Goal: Task Accomplishment & Management: Use online tool/utility

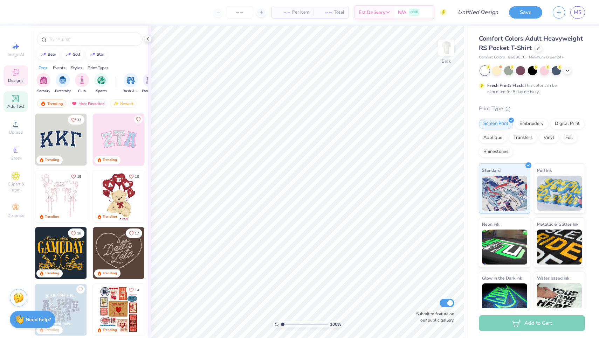
click at [15, 105] on span "Add Text" at bounding box center [15, 107] width 17 height 6
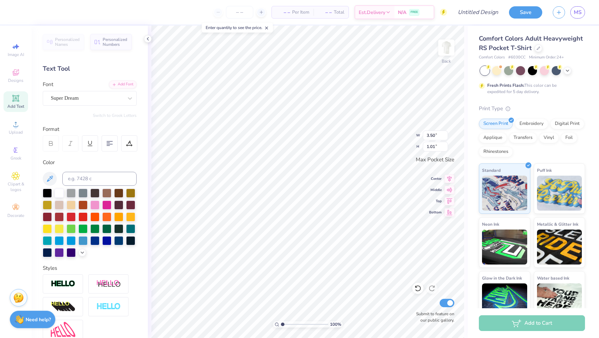
type textarea "T"
type textarea "msu sailing alumni regatta"
click at [106, 232] on div at bounding box center [106, 228] width 9 height 9
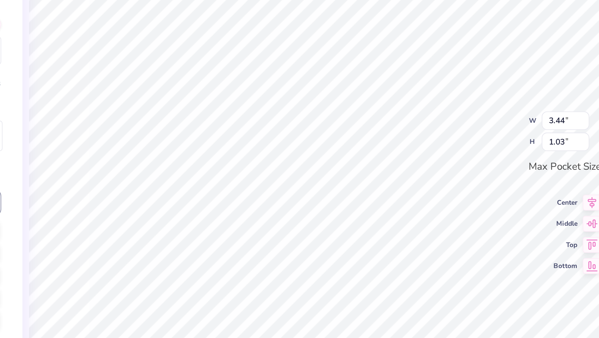
type textarea "a"
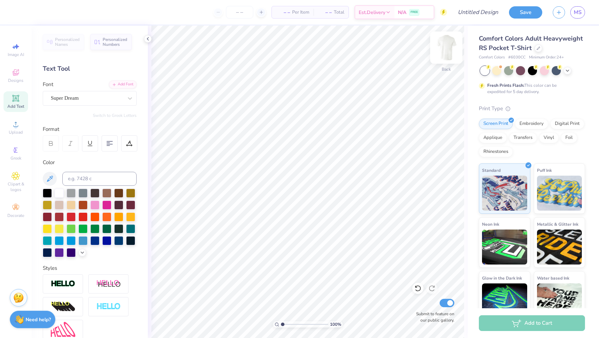
click at [448, 43] on img at bounding box center [446, 48] width 28 height 28
click at [108, 227] on div at bounding box center [106, 228] width 9 height 9
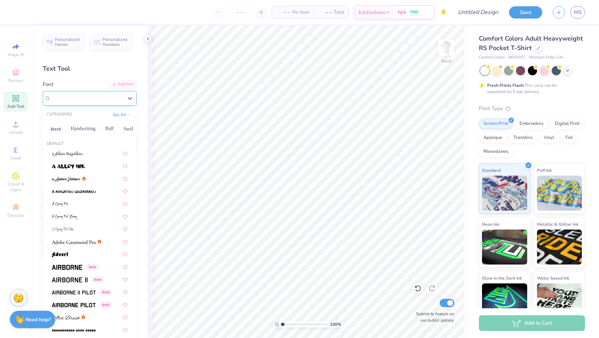
click at [84, 99] on div "Super Dream" at bounding box center [87, 98] width 74 height 11
click at [87, 130] on button "Handwriting" at bounding box center [83, 128] width 33 height 11
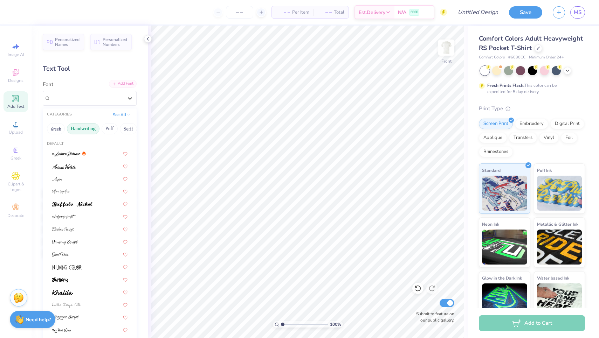
click at [124, 87] on div "Add Font" at bounding box center [123, 84] width 28 height 8
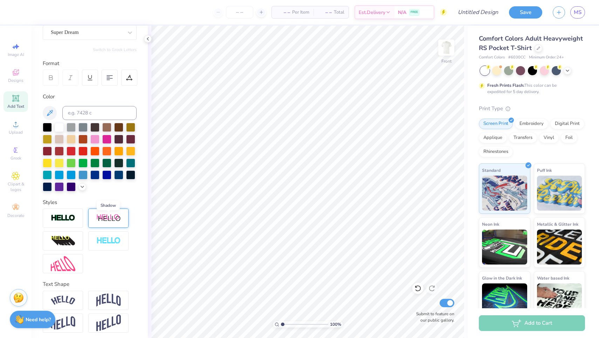
scroll to position [66, 0]
click at [63, 305] on img at bounding box center [63, 300] width 25 height 9
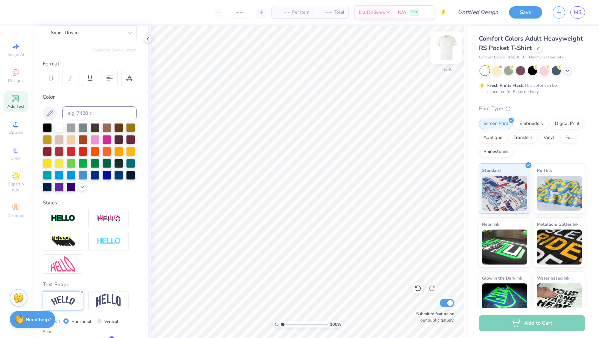
click at [448, 51] on img at bounding box center [446, 48] width 28 height 28
click at [448, 51] on img at bounding box center [446, 48] width 14 height 14
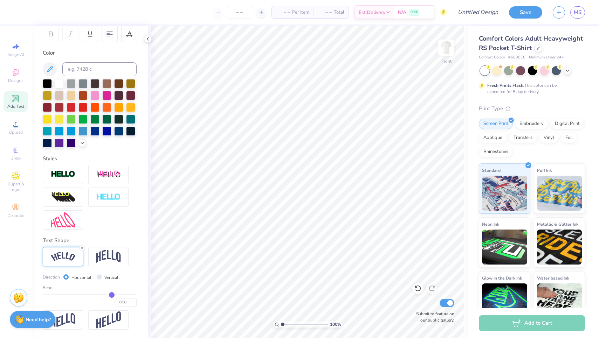
scroll to position [110, 0]
click at [106, 117] on div at bounding box center [106, 118] width 9 height 9
click at [104, 118] on div at bounding box center [106, 118] width 9 height 9
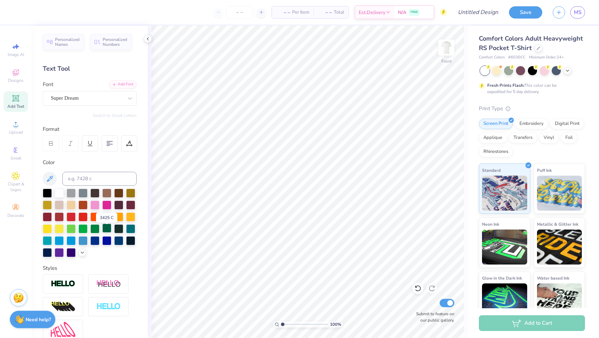
scroll to position [0, 0]
click at [109, 96] on div "Super Dream" at bounding box center [87, 98] width 74 height 11
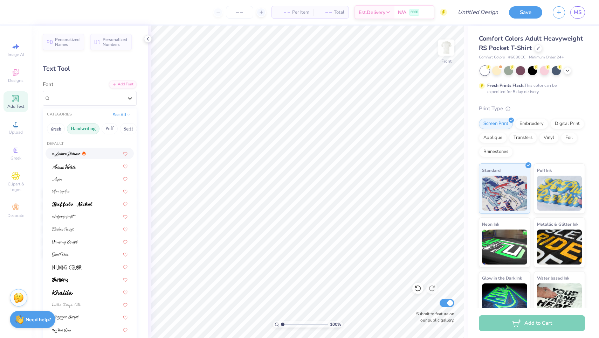
click at [88, 129] on button "Handwriting" at bounding box center [83, 128] width 33 height 11
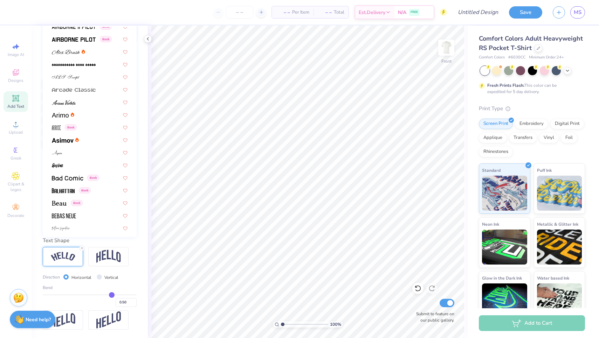
scroll to position [206, 0]
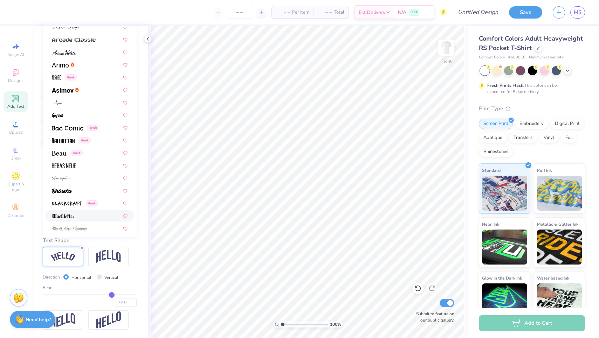
click at [66, 253] on img at bounding box center [63, 256] width 25 height 9
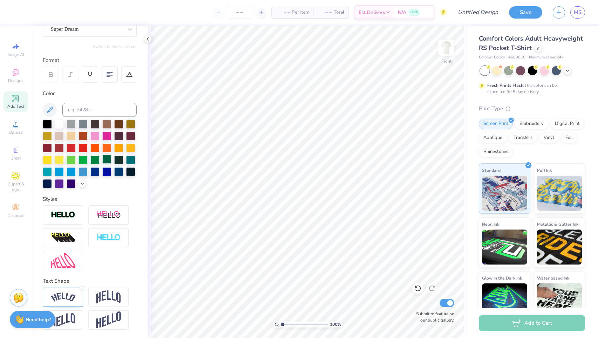
click at [109, 160] on div at bounding box center [106, 159] width 9 height 9
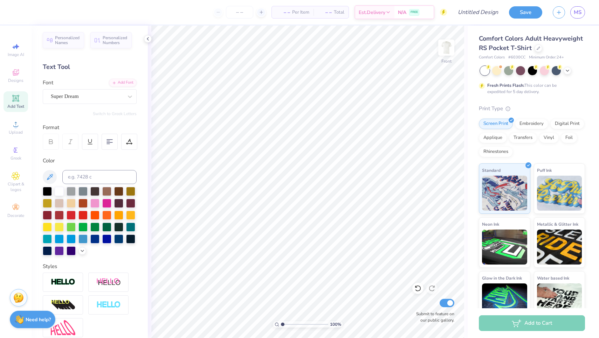
scroll to position [0, 0]
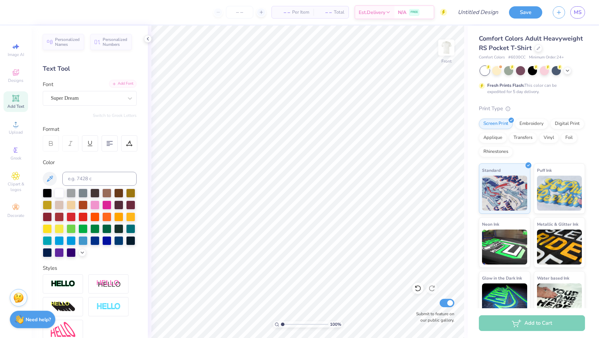
click at [125, 85] on div "Add Font" at bounding box center [123, 84] width 28 height 8
click at [18, 131] on span "Upload" at bounding box center [16, 133] width 14 height 6
click at [19, 157] on span "Greek" at bounding box center [16, 159] width 11 height 6
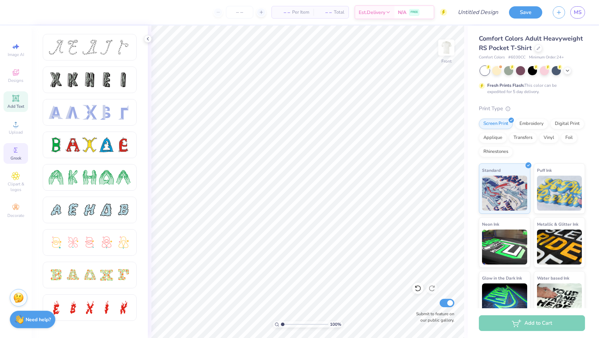
click at [18, 100] on icon at bounding box center [15, 98] width 5 height 5
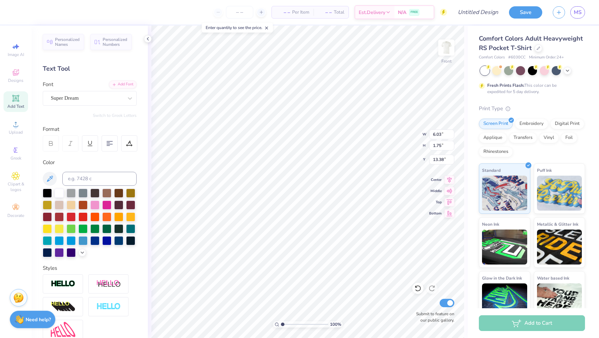
type textarea "T"
type textarea "michigan state"
click at [104, 228] on div at bounding box center [106, 228] width 9 height 9
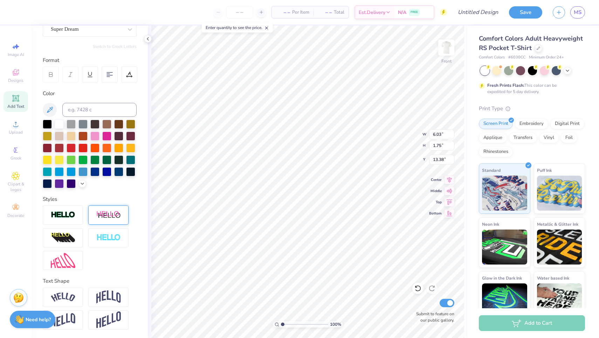
scroll to position [69, 0]
click at [62, 296] on img at bounding box center [63, 297] width 25 height 9
type input "4.79"
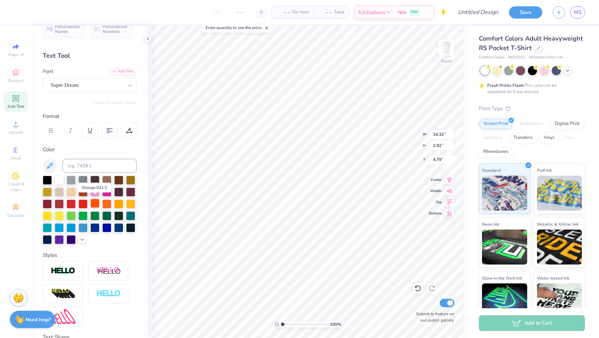
scroll to position [8, 0]
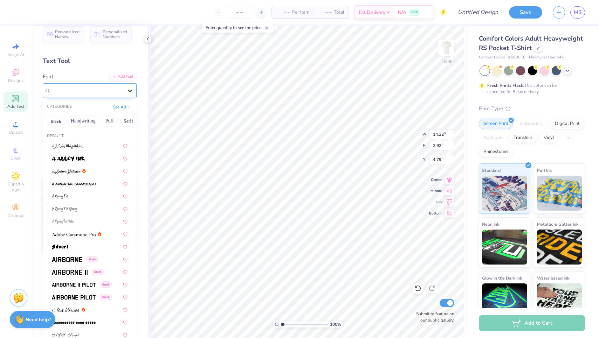
click at [124, 85] on div at bounding box center [130, 90] width 13 height 13
click at [88, 119] on button "Handwriting" at bounding box center [83, 121] width 33 height 11
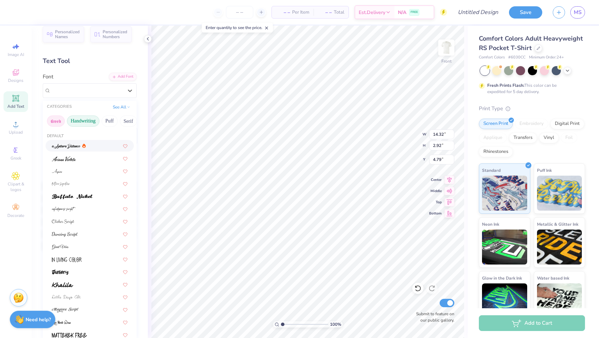
click at [57, 122] on button "Greek" at bounding box center [56, 121] width 18 height 11
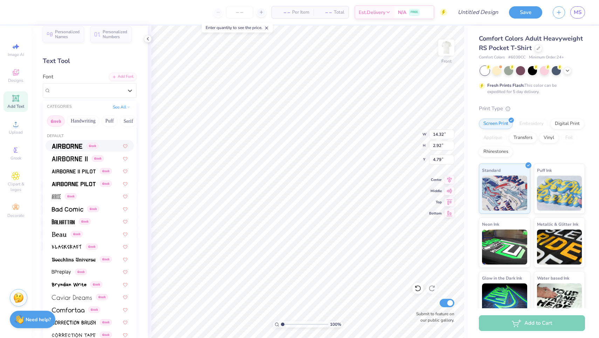
click at [71, 145] on img at bounding box center [67, 146] width 30 height 5
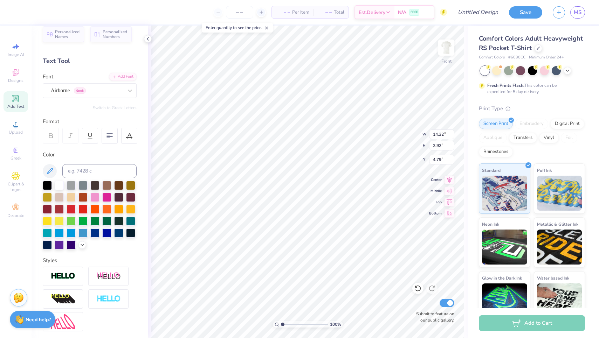
type input "3.07"
type input "4.68"
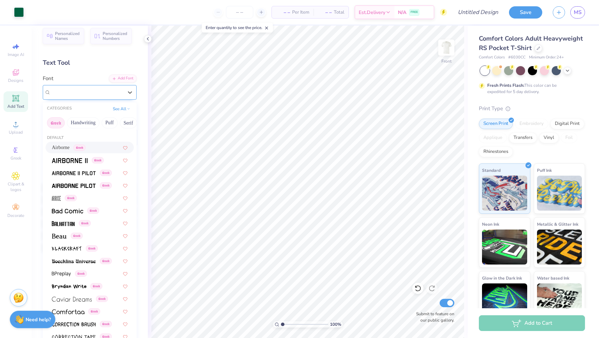
click at [123, 93] on div "Airborne Greek" at bounding box center [87, 92] width 74 height 11
click at [83, 160] on img at bounding box center [70, 160] width 36 height 5
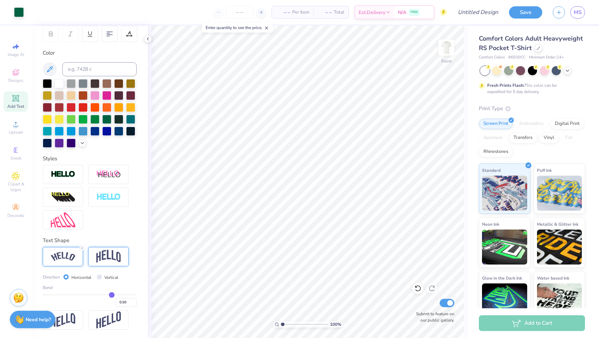
scroll to position [110, 0]
click at [70, 257] on img at bounding box center [63, 256] width 25 height 9
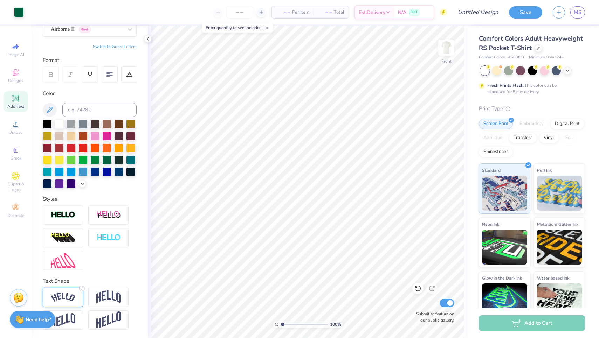
click at [82, 288] on icon at bounding box center [82, 289] width 4 height 4
click at [76, 293] on div at bounding box center [63, 297] width 40 height 19
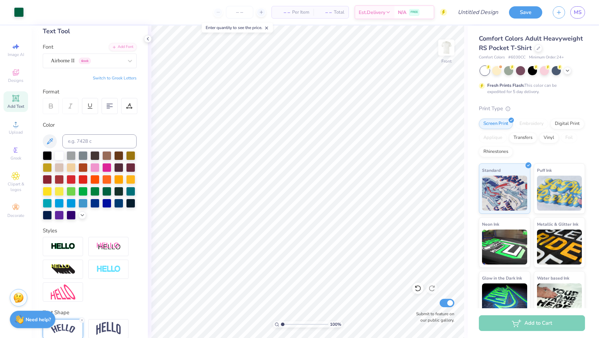
scroll to position [34, 0]
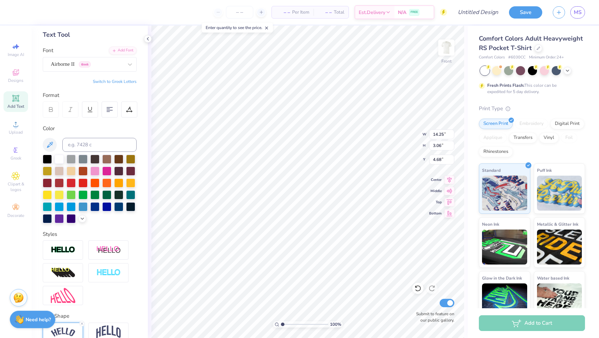
type input "4.57"
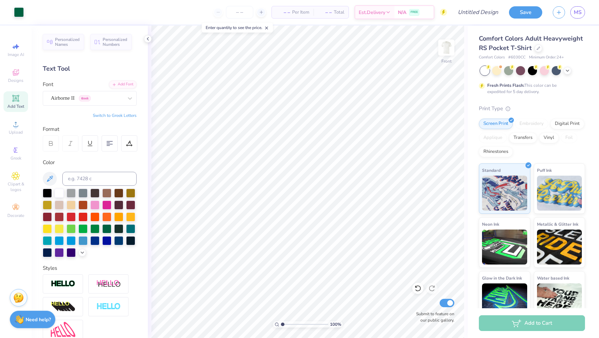
scroll to position [0, 0]
click at [106, 231] on div at bounding box center [106, 228] width 9 height 9
click at [85, 228] on div at bounding box center [82, 228] width 9 height 9
click at [94, 232] on div at bounding box center [94, 228] width 9 height 9
click at [107, 228] on div at bounding box center [106, 228] width 9 height 9
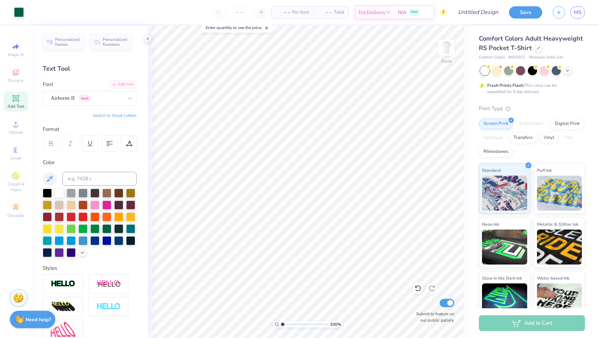
click at [20, 105] on span "Add Text" at bounding box center [15, 107] width 17 height 6
type textarea "T"
click at [104, 228] on div at bounding box center [106, 228] width 9 height 9
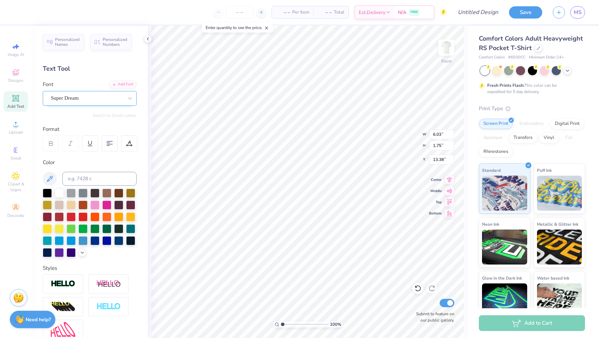
type textarea "alumni regatta"
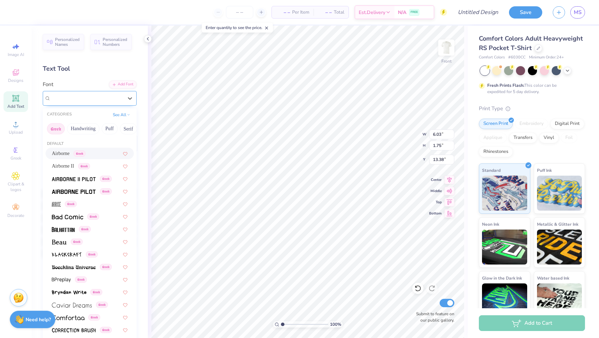
click at [103, 96] on div "Super Dream" at bounding box center [87, 98] width 74 height 11
click at [85, 128] on button "Handwriting" at bounding box center [83, 128] width 33 height 11
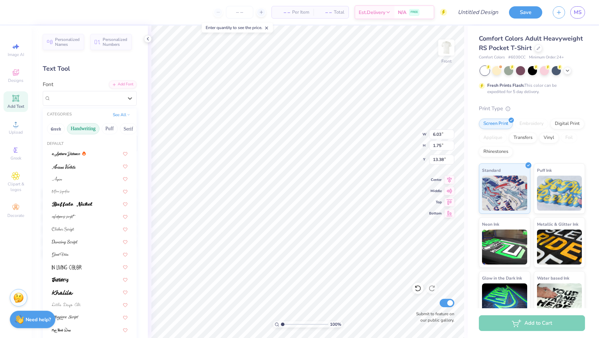
click at [81, 129] on button "Handwriting" at bounding box center [83, 128] width 33 height 11
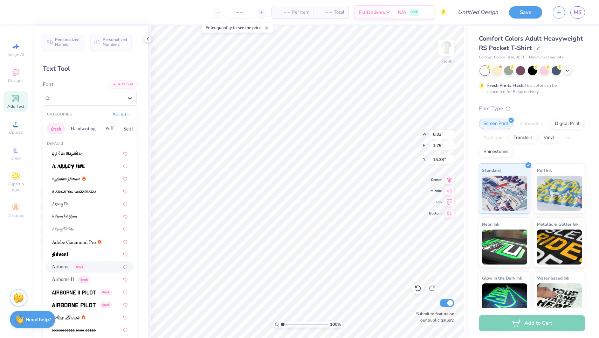
click at [54, 128] on button "Greek" at bounding box center [56, 128] width 18 height 11
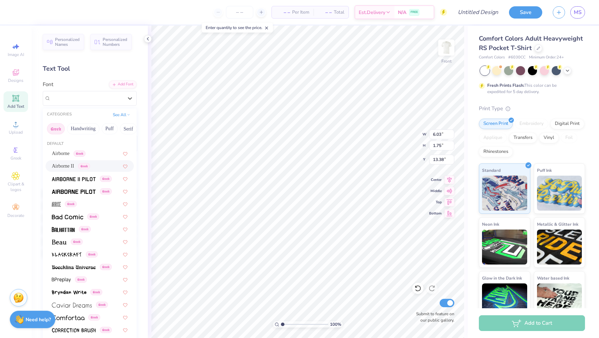
click at [70, 166] on span "Airborne II" at bounding box center [63, 166] width 22 height 7
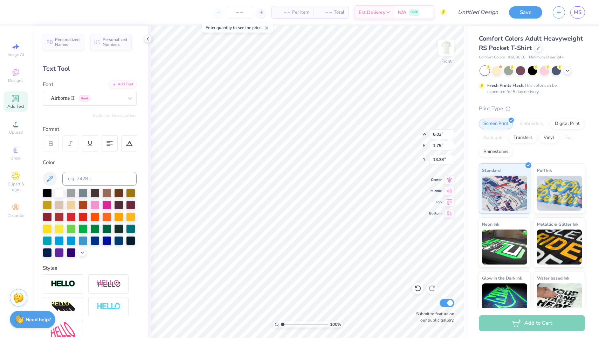
scroll to position [0, 1]
type input "12.71"
type input "1.19"
type input "14.76"
click at [16, 103] on div "Add Text" at bounding box center [16, 101] width 25 height 21
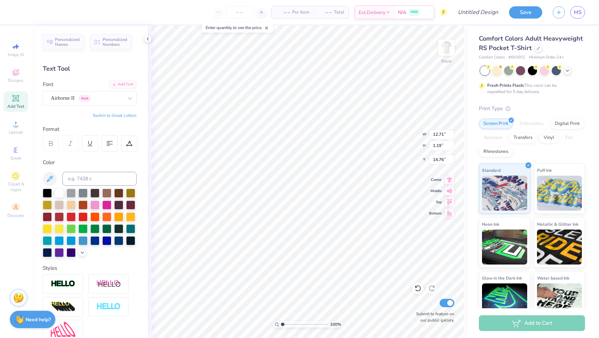
type input "6.03"
type input "1.75"
type input "13.38"
type textarea "T"
type textarea "2025"
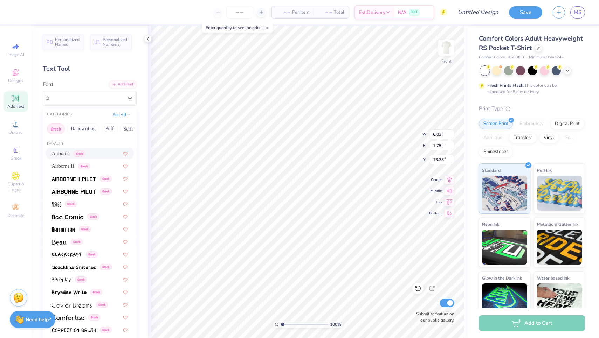
click at [91, 105] on div "Personalized Names Personalized Numbers Text Tool Add Font Font option Airborne…" at bounding box center [90, 182] width 116 height 313
click at [63, 165] on span "Airborne II" at bounding box center [63, 166] width 22 height 7
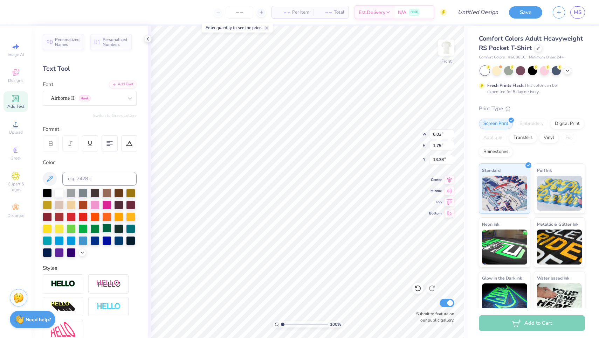
click at [105, 230] on div at bounding box center [106, 228] width 9 height 9
type input "13.26"
type input "16.27"
type input "5.99"
type input "1.82"
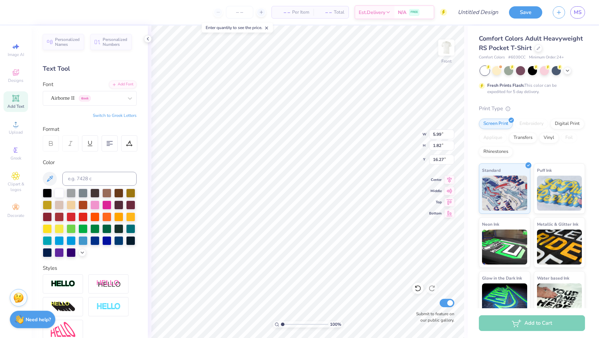
type input "16.53"
click at [447, 58] on img at bounding box center [446, 48] width 28 height 28
click at [444, 50] on img at bounding box center [446, 48] width 28 height 28
type input "14.03"
type input "5.99"
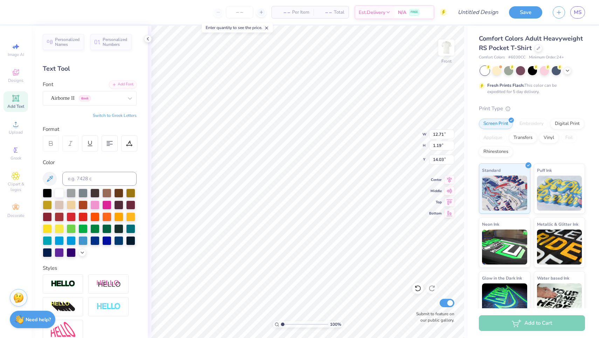
type input "1.82"
type input "15.76"
type textarea "michigan state sailing"
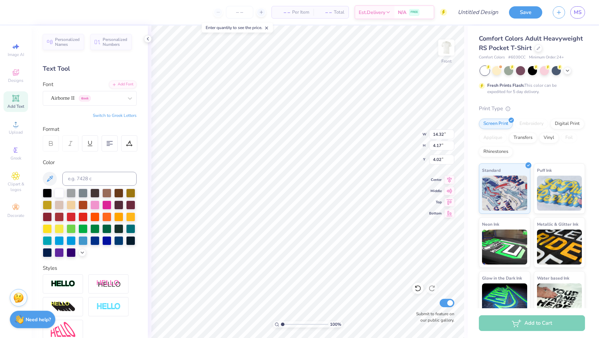
type textarea "michigan state sailing"
type textarea "michigan state"
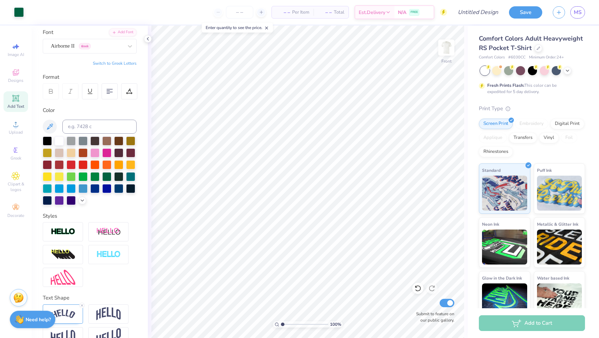
scroll to position [55, 0]
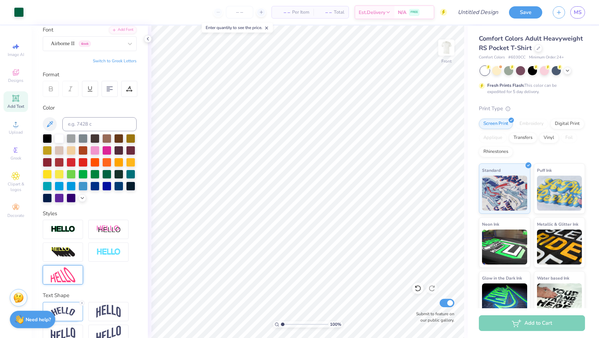
click at [64, 276] on img at bounding box center [63, 275] width 25 height 15
click at [18, 100] on icon at bounding box center [15, 98] width 5 height 5
click at [109, 175] on div at bounding box center [106, 173] width 9 height 9
type textarea "T"
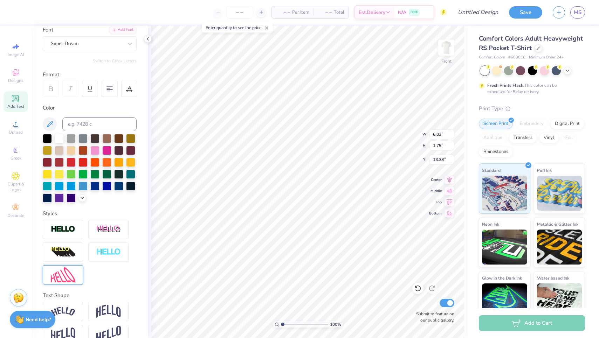
type textarea "go green"
click at [68, 279] on img at bounding box center [63, 275] width 25 height 15
type input "8.54"
click at [70, 275] on img at bounding box center [63, 275] width 25 height 15
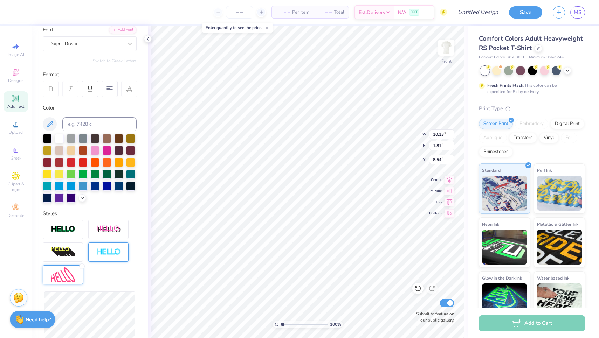
click at [119, 242] on div "Reset" at bounding box center [90, 297] width 94 height 155
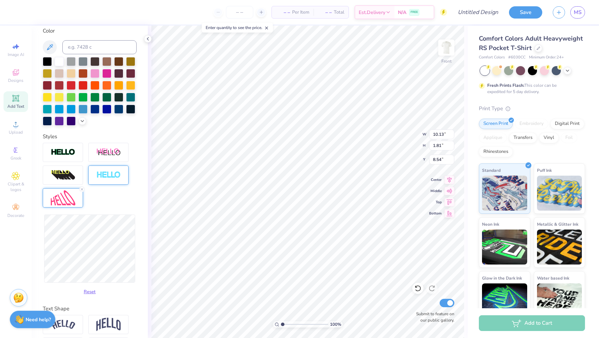
scroll to position [148, 0]
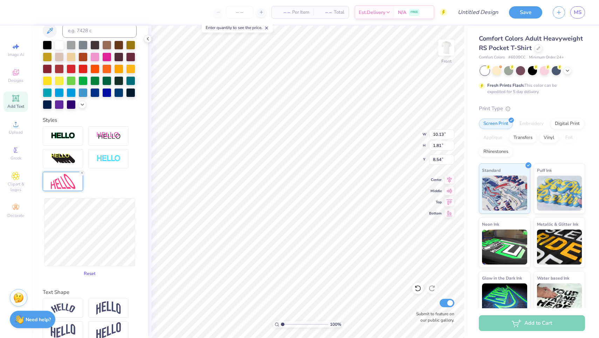
click at [90, 274] on button "Reset" at bounding box center [90, 274] width 18 height 12
click at [101, 185] on div "Reset" at bounding box center [90, 203] width 94 height 155
click at [70, 181] on img at bounding box center [63, 181] width 25 height 15
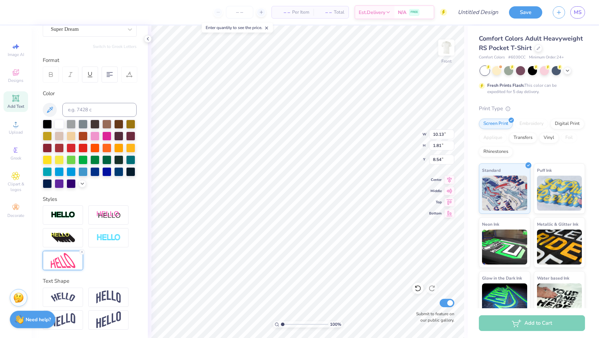
click at [75, 258] on div at bounding box center [63, 260] width 40 height 19
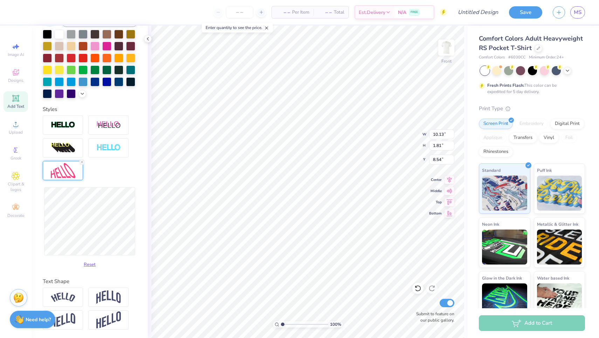
scroll to position [159, 0]
type input "1.80"
type input "11.37"
type input "5.27"
type input "6.81"
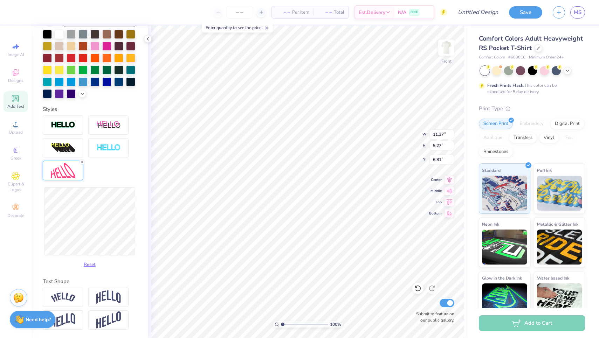
type input "7.72"
type input "7.03"
type input "4.73"
type input "11.60"
type input "4.16"
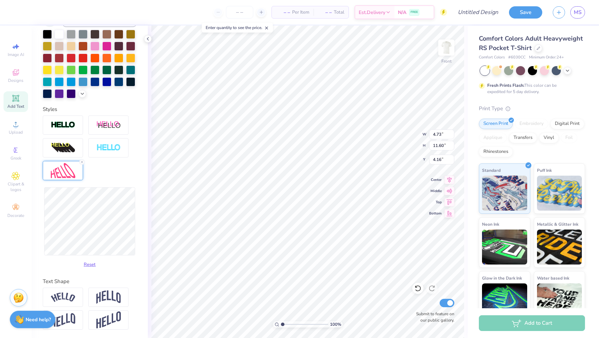
type input "2.78"
type input "6.80"
type input "6.40"
type input "5.99"
type input "1.82"
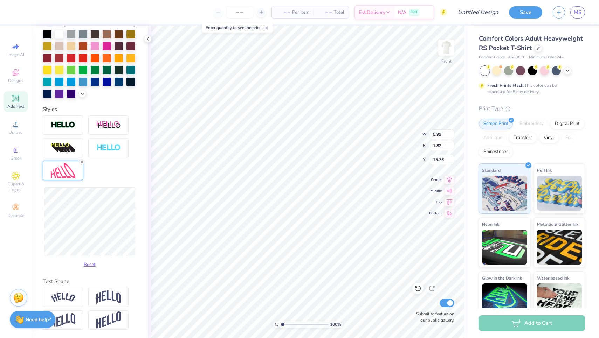
scroll to position [69, 0]
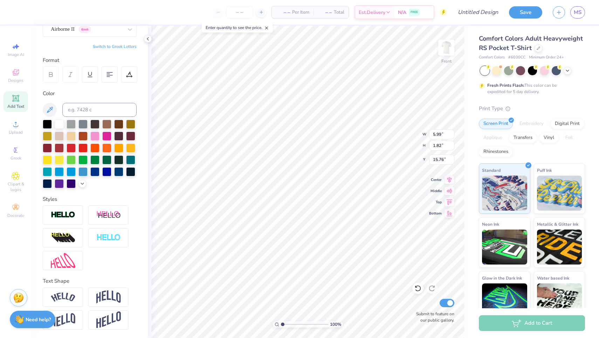
type input "21.27"
type input "18.87"
type input "11.93"
type input "2.56"
type input "3.39"
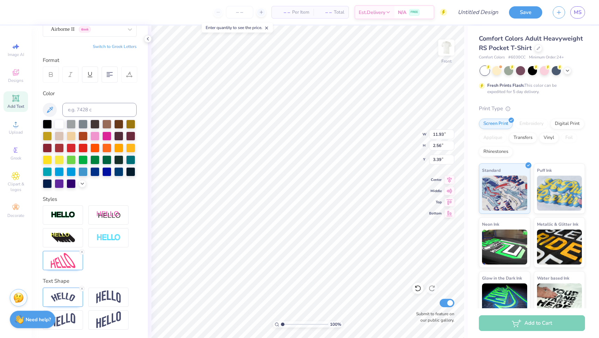
type input "2.78"
type input "6.80"
type input "7.45"
type input "3.49"
type input "6.51"
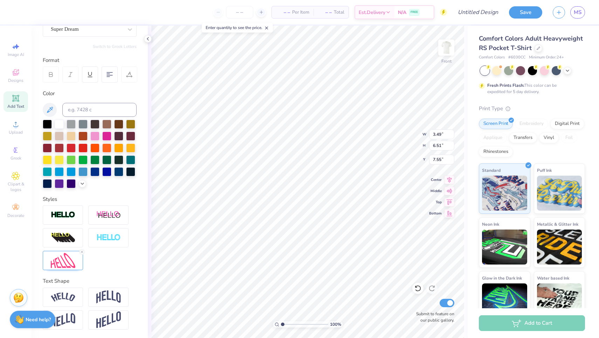
type input "7.44"
type input "2.69"
type input "6.83"
type input "7.79"
click at [71, 263] on img at bounding box center [63, 260] width 25 height 15
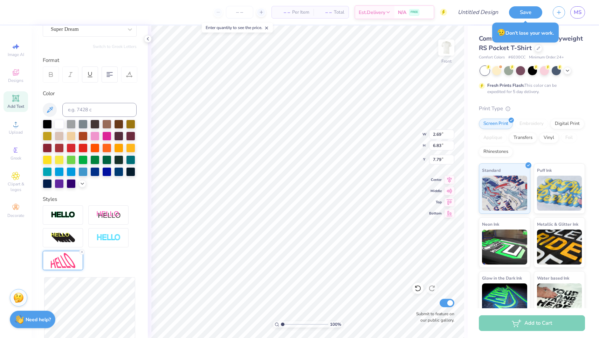
type input "1.24"
type input "5.98"
type input "8.23"
type input "2.75"
type input "5.97"
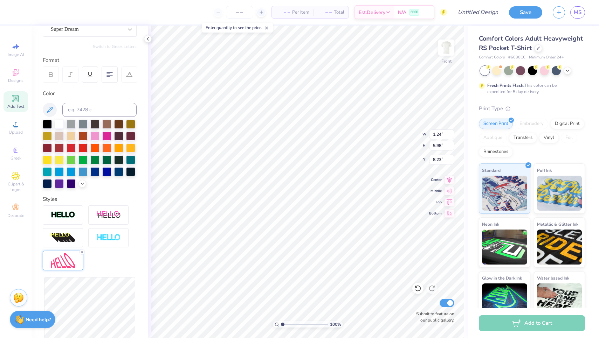
type input "8.25"
type input "3.03"
type input "6.08"
type input "8.17"
type input "6.86"
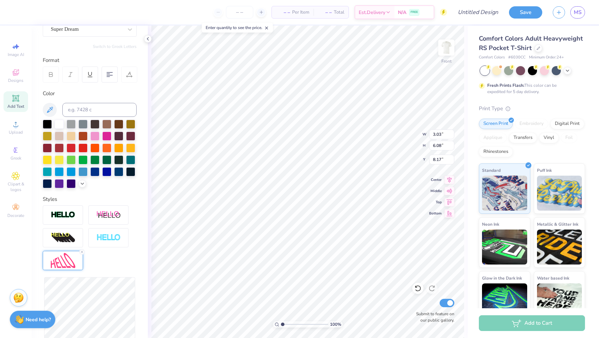
type input "7.76"
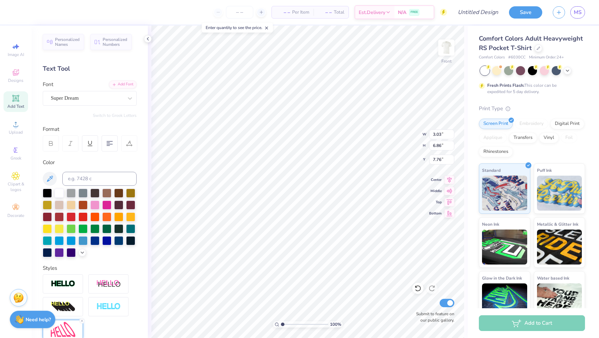
scroll to position [0, 0]
click at [106, 95] on div "Super Dream" at bounding box center [87, 98] width 74 height 11
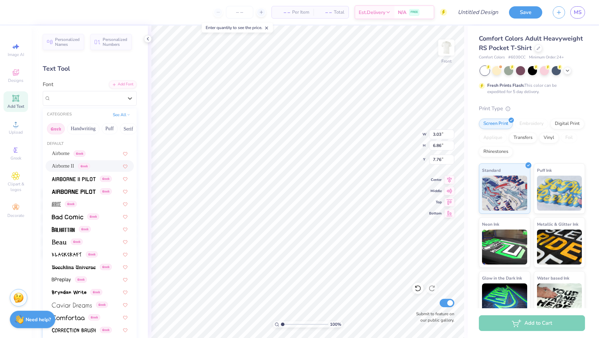
click at [69, 165] on span "Airborne II" at bounding box center [63, 166] width 22 height 7
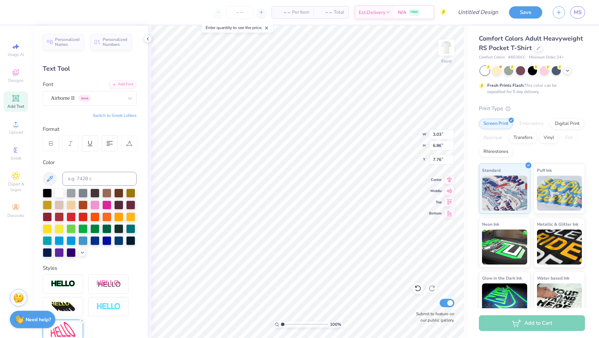
type input "3.37"
type input "7.07"
type input "7.64"
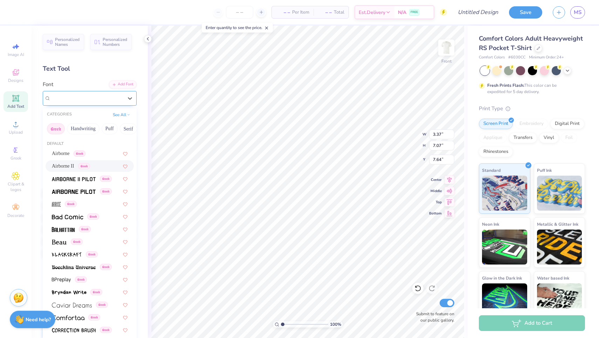
click at [111, 101] on div "Airborne II Greek" at bounding box center [87, 98] width 74 height 11
click at [71, 193] on img at bounding box center [74, 192] width 44 height 5
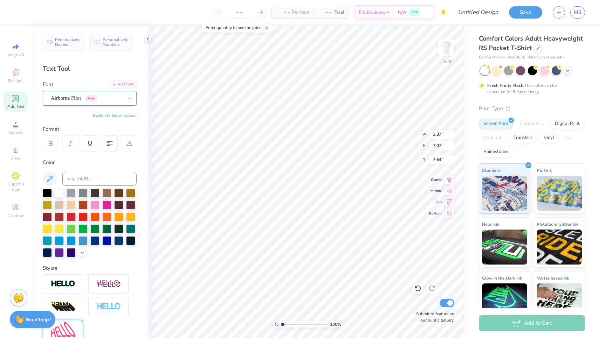
click at [81, 99] on span "Airborne Pilot" at bounding box center [66, 98] width 30 height 8
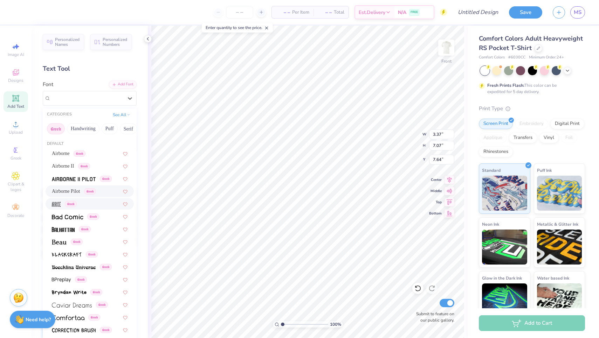
click at [83, 205] on div "Greek" at bounding box center [90, 203] width 76 height 7
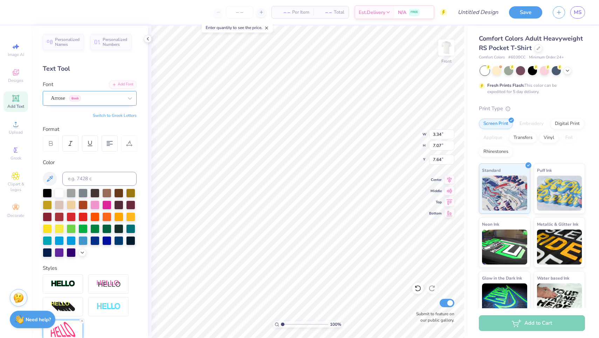
click at [102, 94] on div at bounding box center [87, 98] width 72 height 9
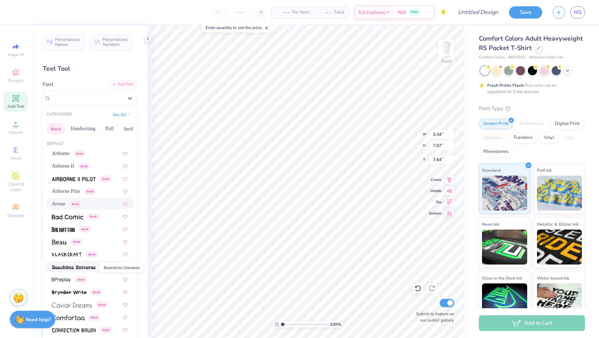
click at [73, 268] on img at bounding box center [74, 267] width 44 height 5
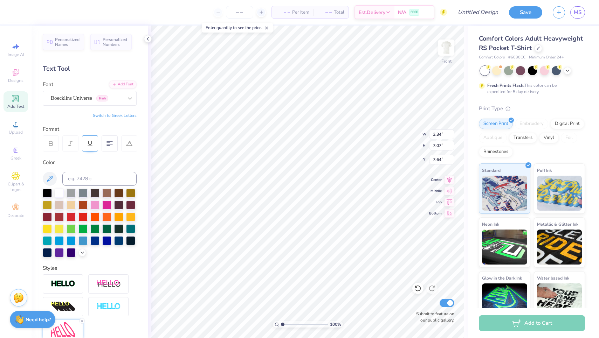
type input "3.01"
type input "6.83"
type input "7.79"
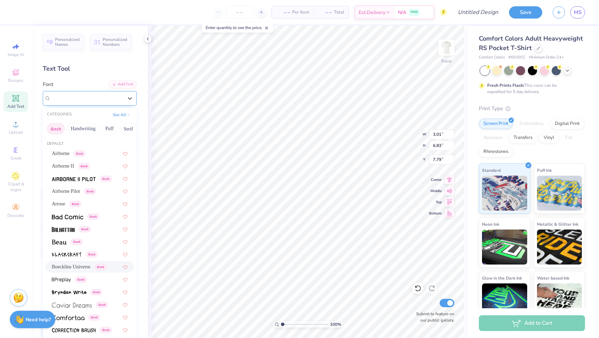
click at [92, 98] on span "Boecklins Universe" at bounding box center [71, 98] width 41 height 8
click at [70, 152] on span "Airborne" at bounding box center [61, 153] width 18 height 7
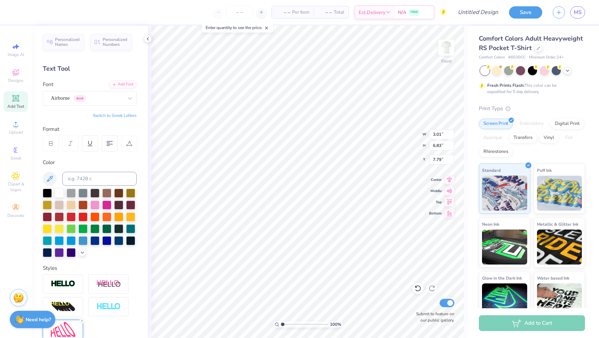
type input "3.37"
type input "7.07"
type input "7.64"
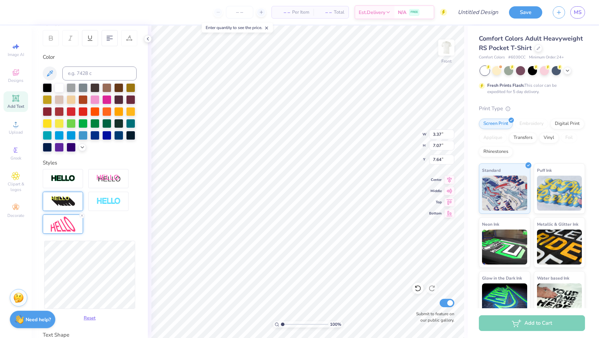
scroll to position [119, 0]
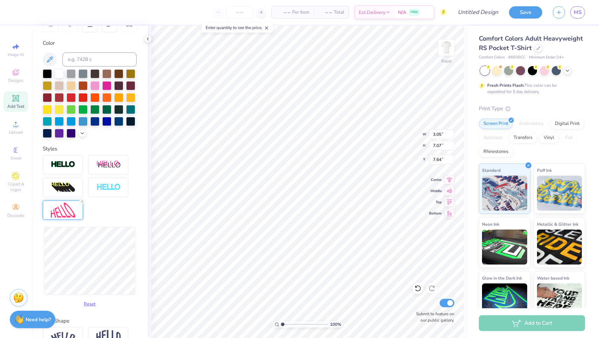
type input "3.04"
type input "7.10"
type input "8.00"
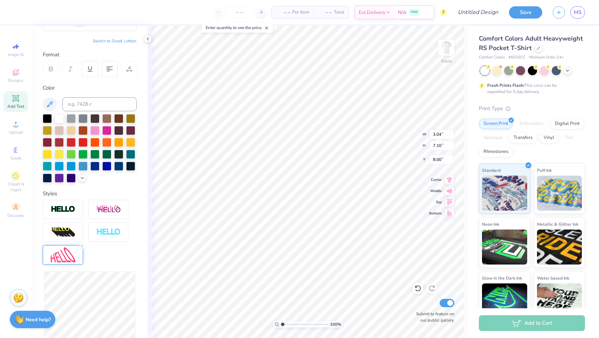
scroll to position [53, 0]
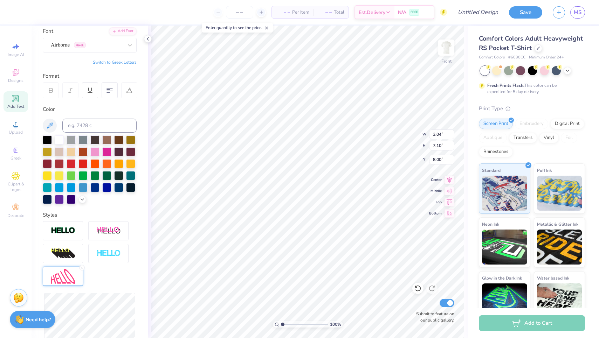
click at [20, 104] on span "Add Text" at bounding box center [15, 107] width 17 height 6
type input "6.03"
type input "1.75"
type input "13.38"
type textarea "T"
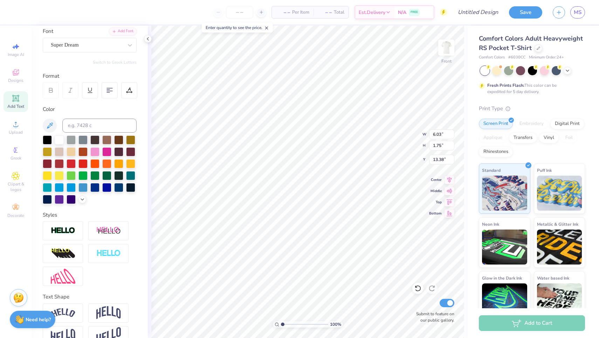
scroll to position [0, 1]
type textarea "go whihte"
type input "3.04"
type input "7.10"
type input "8.00"
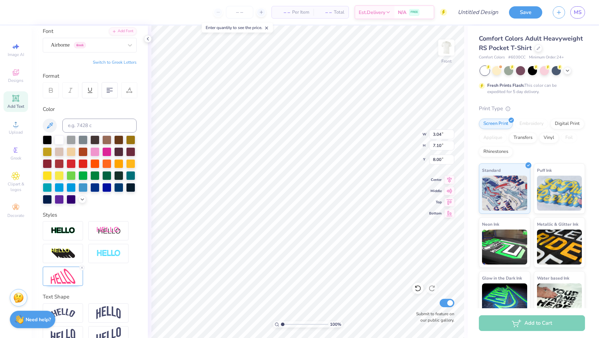
type input "11.11"
type input "2.17"
type input "13.17"
click at [98, 43] on div "Super Dream" at bounding box center [87, 45] width 74 height 11
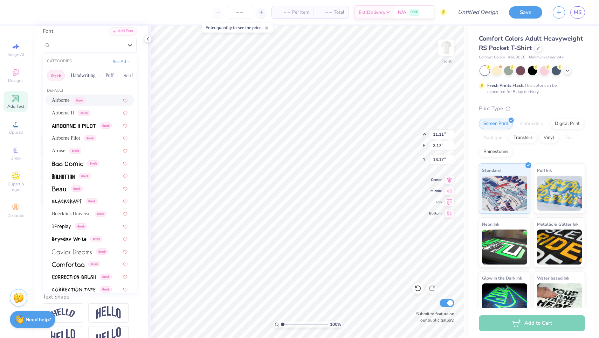
click at [101, 104] on div "Airborne Greek" at bounding box center [90, 100] width 76 height 7
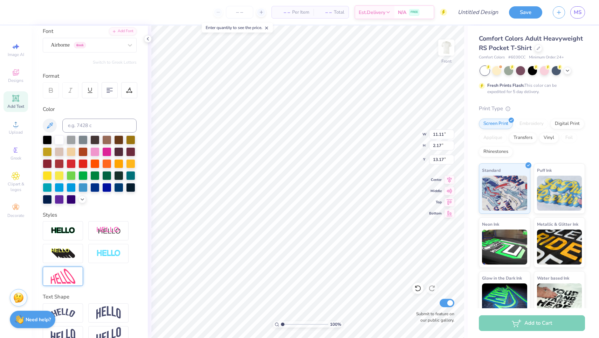
click at [72, 282] on img at bounding box center [63, 276] width 25 height 15
click at [43, 141] on div at bounding box center [47, 139] width 9 height 9
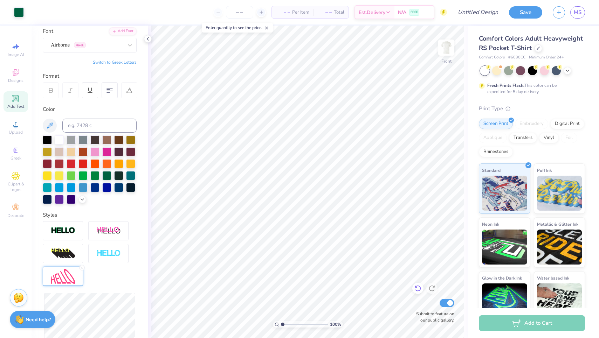
click at [420, 291] on icon at bounding box center [417, 288] width 7 height 7
type textarea "go white"
click at [129, 222] on div "Reset" at bounding box center [90, 298] width 94 height 155
type input "11.05"
type input "3.27"
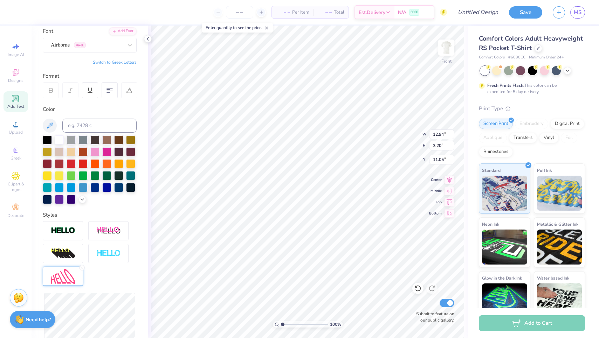
type input "12.93"
type input "6.19"
type input "1.78"
type input "7.02"
type input "8.08"
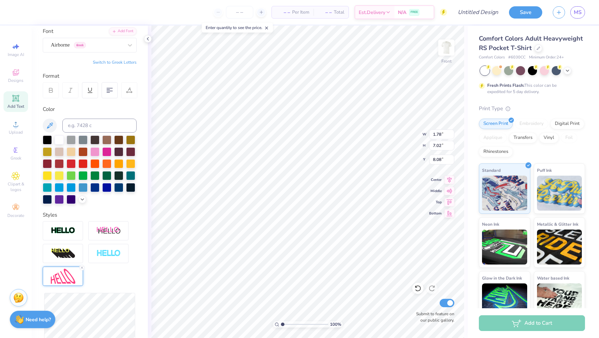
type input "3.04"
type input "7.10"
type input "8.00"
type input "1.78"
type input "7.02"
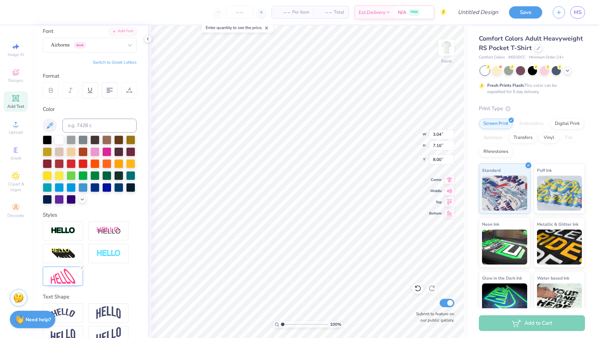
type input "8.08"
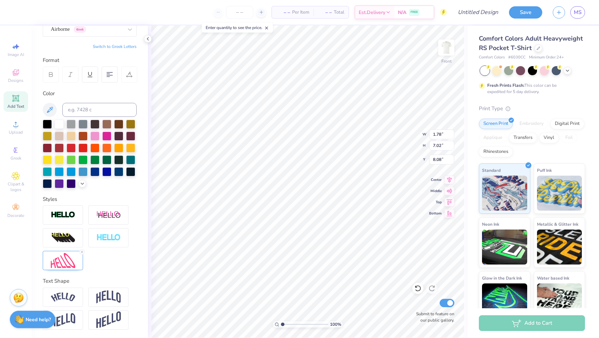
scroll to position [69, 0]
click at [68, 267] on img at bounding box center [63, 260] width 25 height 15
type input "7.10"
type input "8.04"
type input "1.70"
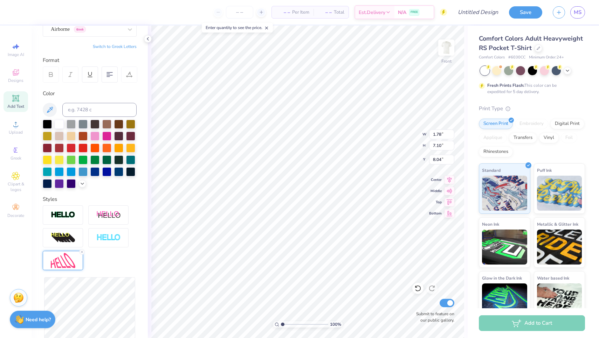
type input "6.95"
type input "8.11"
type input "1.69"
type input "6.87"
type input "8.16"
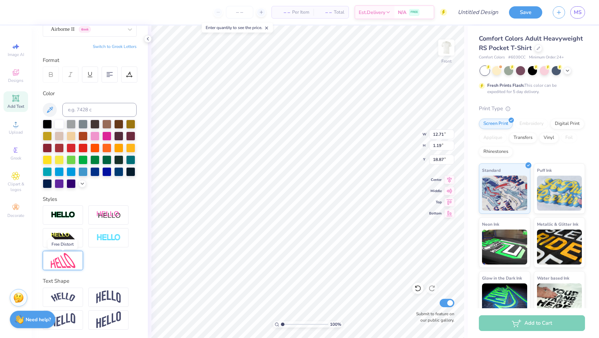
click at [66, 264] on img at bounding box center [63, 260] width 25 height 15
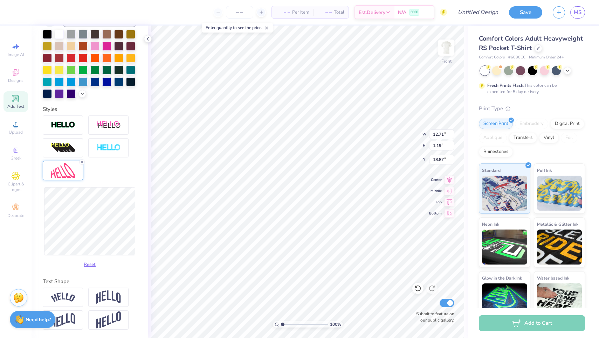
scroll to position [159, 0]
click at [109, 297] on img at bounding box center [108, 297] width 25 height 13
type input "3.82"
type input "17.56"
type input "5.16"
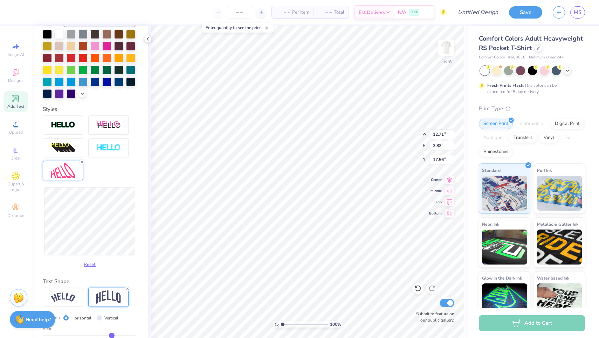
type input "16.88"
type input "5.48"
type input "16.72"
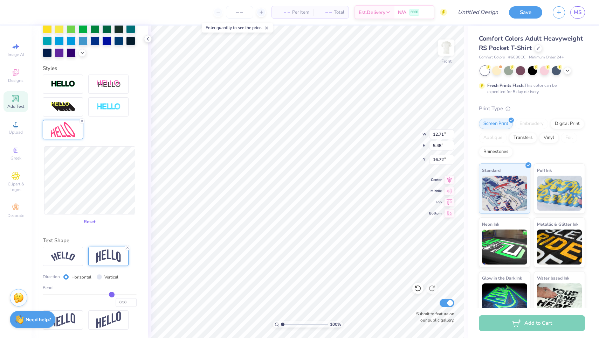
scroll to position [200, 0]
click at [99, 276] on input "Vertical" at bounding box center [99, 277] width 5 height 5
radio input "true"
type input "12.64"
type input "6.21"
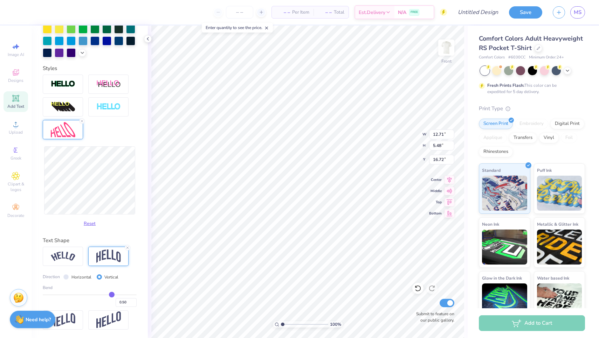
type input "16.36"
click at [90, 221] on button "Reset" at bounding box center [90, 222] width 18 height 12
type input "12.82"
type input "1.19"
type input "18.87"
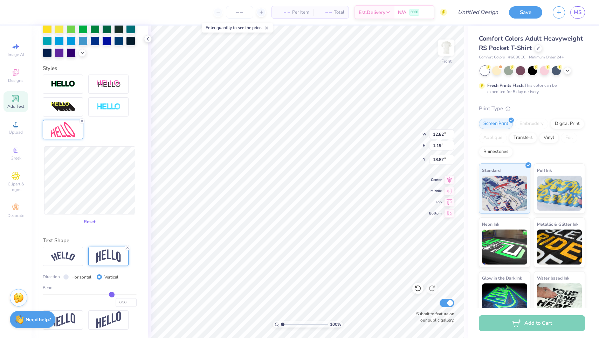
click at [90, 222] on button "Reset" at bounding box center [90, 222] width 18 height 12
click at [64, 264] on div at bounding box center [63, 256] width 40 height 19
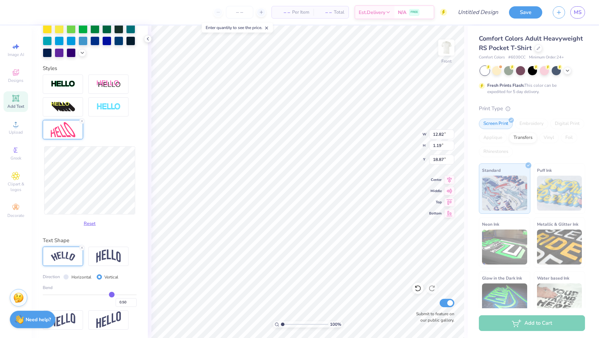
type input "12.71"
type input "18.91"
type input "9.05"
click at [67, 279] on input "Horizontal" at bounding box center [65, 277] width 5 height 5
radio input "true"
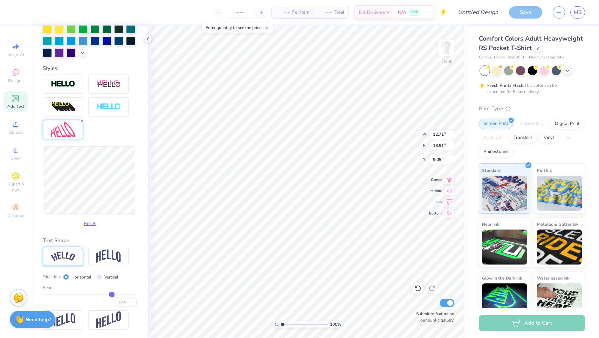
type input "13.76"
type input "3.05"
type input "16.99"
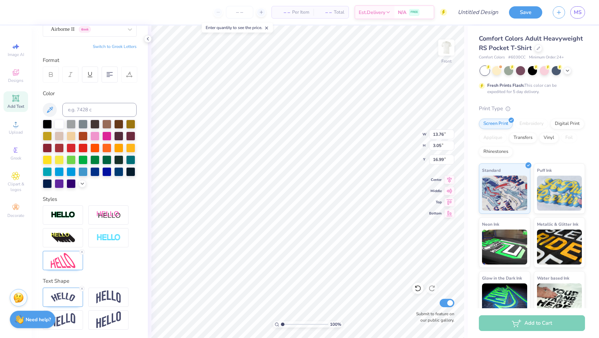
type input "3.04"
type input "7.10"
type input "8.16"
type input "13.76"
type input "3.05"
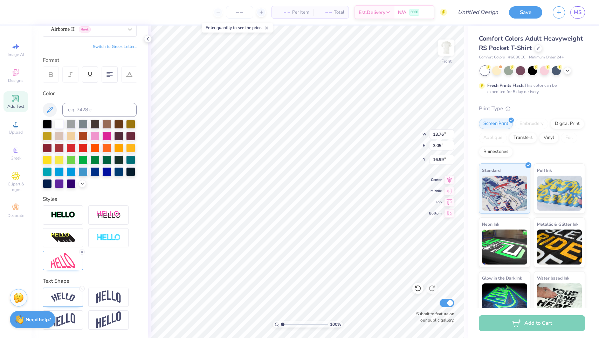
type input "17.21"
click at [114, 293] on img at bounding box center [108, 297] width 25 height 13
type input "12.71"
type input "3.82"
type input "16.82"
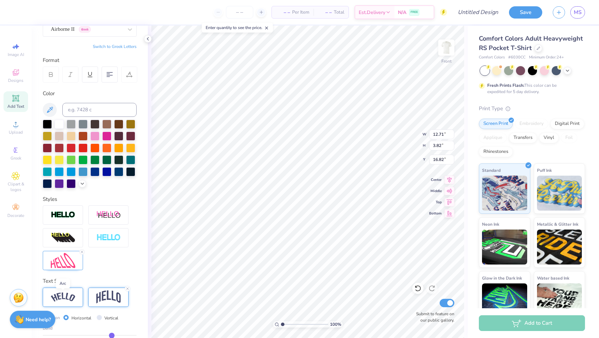
click at [75, 300] on img at bounding box center [63, 297] width 25 height 9
type input "13.76"
type input "3.05"
type input "17.21"
click at [82, 290] on icon at bounding box center [82, 289] width 4 height 4
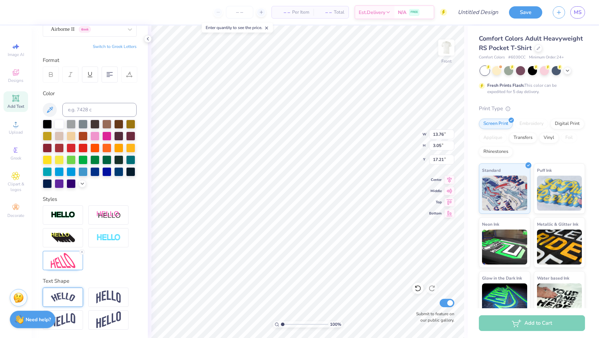
type input "12.71"
type input "1.19"
type input "18.14"
click at [83, 252] on line at bounding box center [82, 252] width 2 height 2
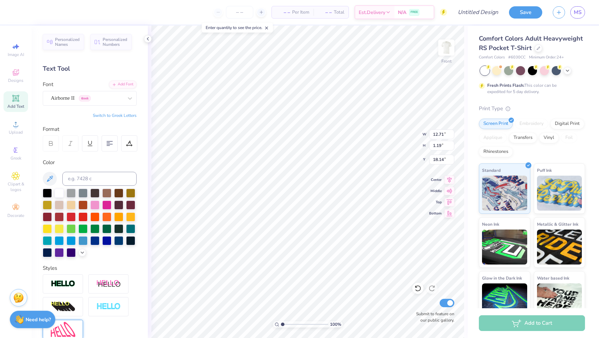
scroll to position [0, 0]
type input "9.59"
type input "0.89"
type input "18.43"
type input "16.15"
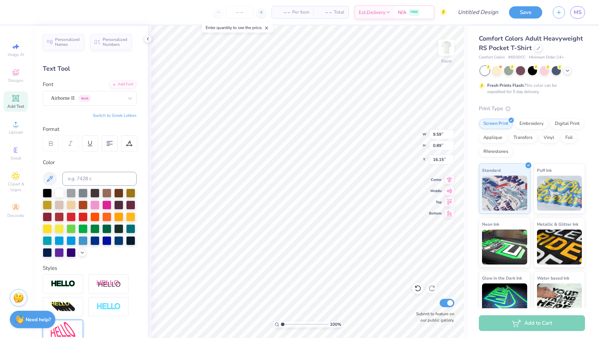
type input "5.99"
type input "1.82"
type input "21.27"
type input "3.68"
type input "1.12"
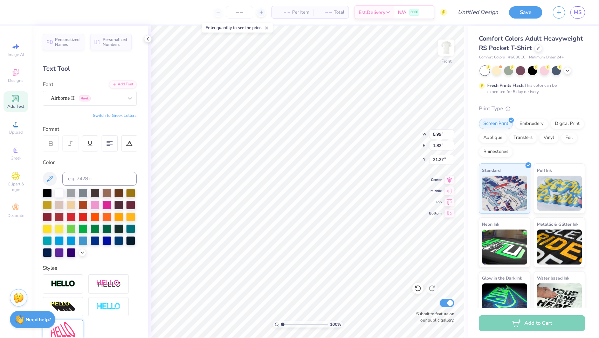
type input "21.97"
type input "16.12"
type input "1.69"
type input "6.87"
type input "8.16"
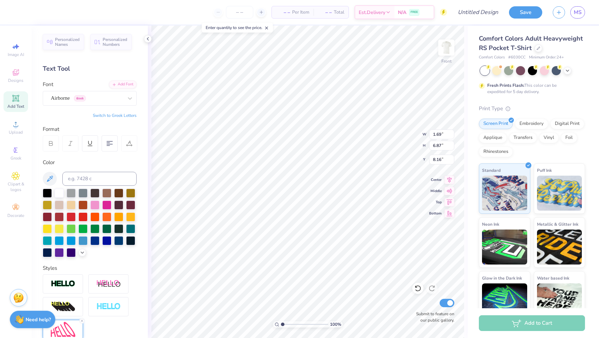
type input "3.04"
type input "7.10"
type input "8.16"
type input "1.69"
type input "6.87"
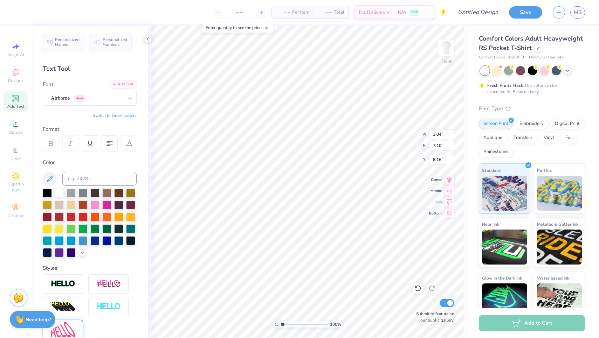
type input "8.27"
type input "17.75"
type input "8.04"
type input "1.69"
type input "6.87"
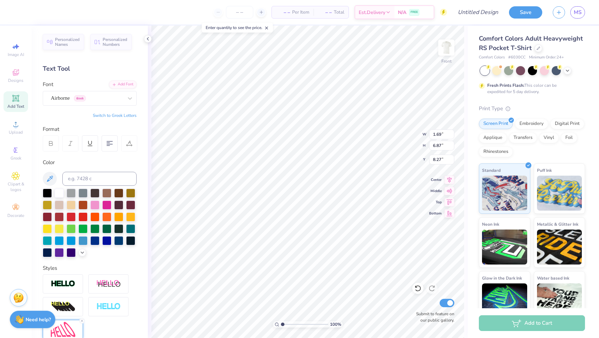
type input "8.16"
click at [20, 131] on span "Upload" at bounding box center [16, 133] width 14 height 6
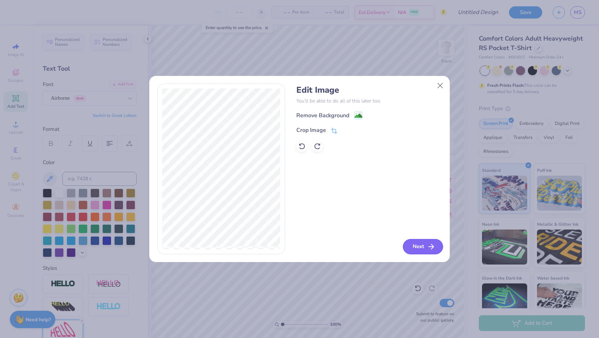
click at [428, 246] on icon "button" at bounding box center [431, 247] width 8 height 8
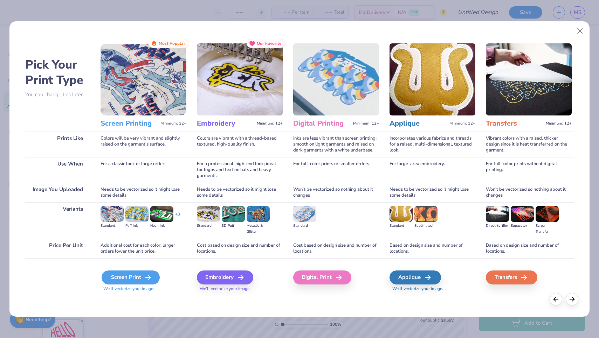
click at [144, 275] on icon at bounding box center [148, 278] width 8 height 8
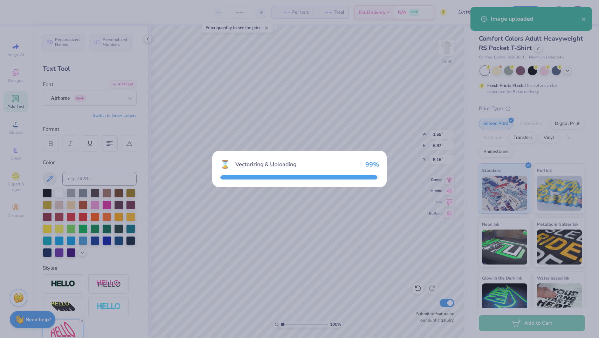
type input "14.32"
type input "9.57"
type input "9.47"
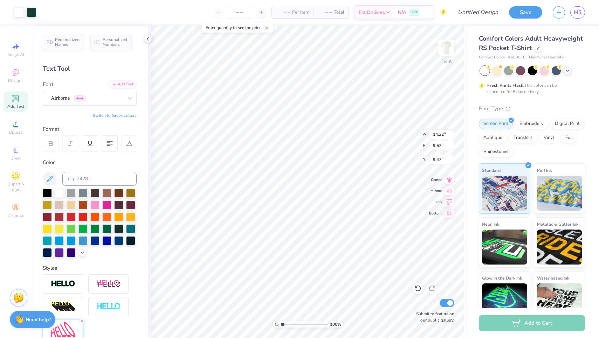
type input "4.11"
type input "2.74"
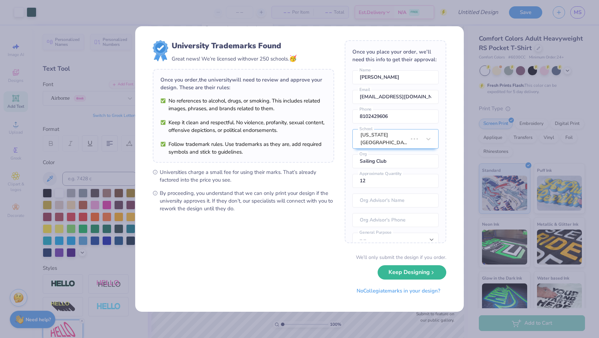
click at [325, 118] on body "Art colors – – Per Item – – Total Est. Delivery N/A FREE Design Title Save MS I…" at bounding box center [299, 169] width 599 height 338
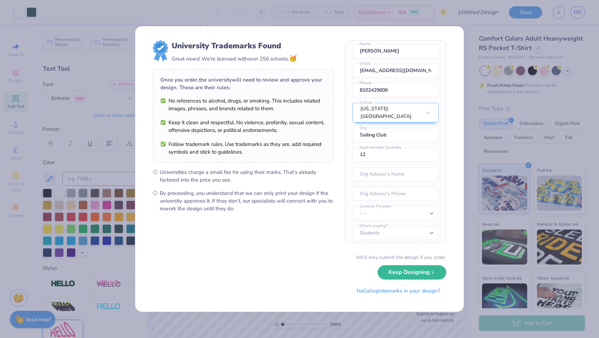
scroll to position [26, 0]
click at [414, 274] on button "Keep Designing" at bounding box center [412, 271] width 69 height 14
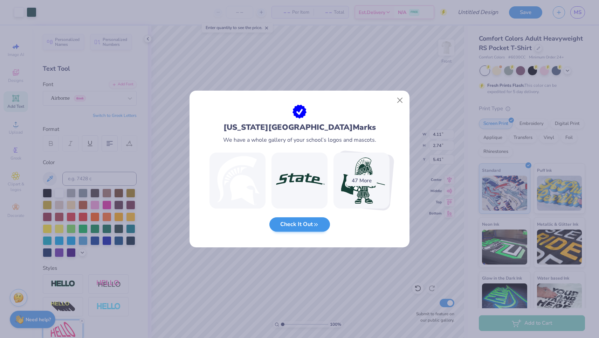
click at [315, 225] on icon "button" at bounding box center [316, 225] width 6 height 6
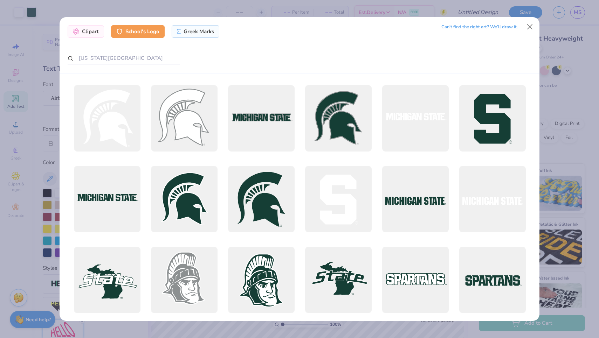
scroll to position [0, 0]
click at [531, 25] on button "Close" at bounding box center [529, 26] width 13 height 13
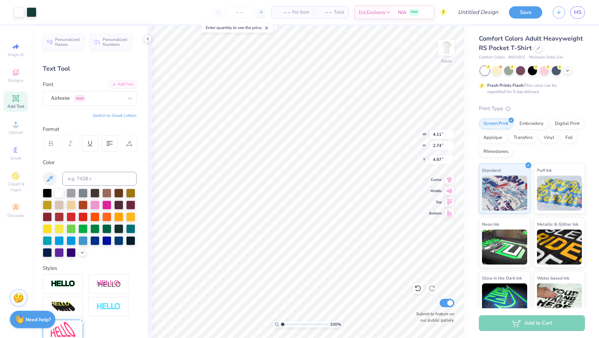
type input "5.71"
type input "1.83"
type input "1.22"
type input "6.38"
type input "1.76"
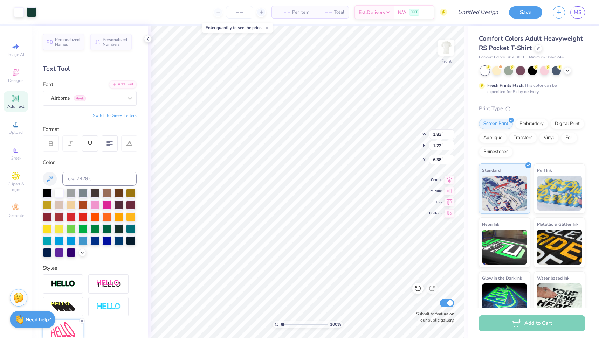
type input "1.18"
type input "6.42"
type input "1.83"
type input "1.16"
type input "7.00"
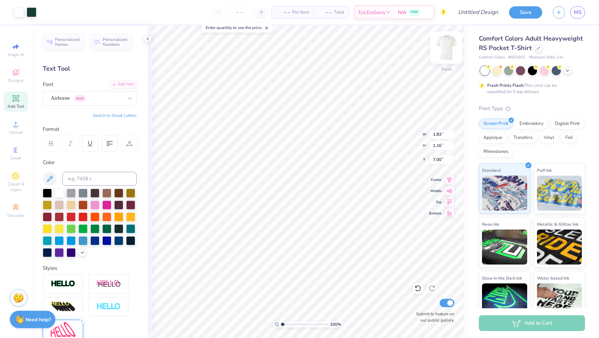
click at [448, 55] on img at bounding box center [446, 48] width 28 height 28
click at [446, 51] on div at bounding box center [446, 48] width 16 height 16
click at [446, 51] on img at bounding box center [446, 48] width 14 height 14
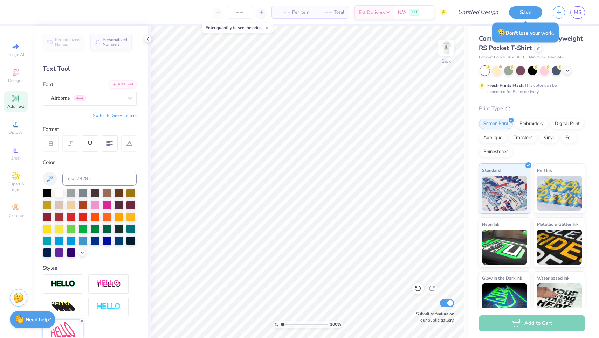
click at [446, 51] on img at bounding box center [446, 48] width 14 height 14
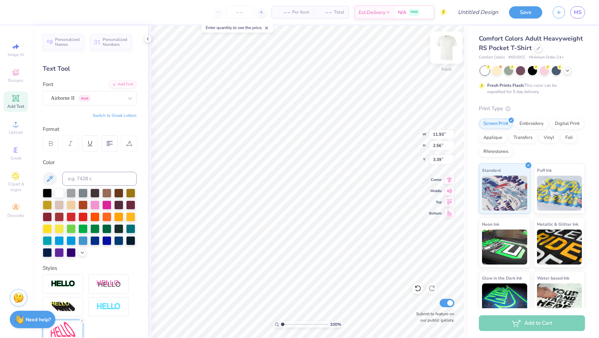
type input "4.27"
type input "3.04"
type input "7.10"
type input "6.83"
type input "1.69"
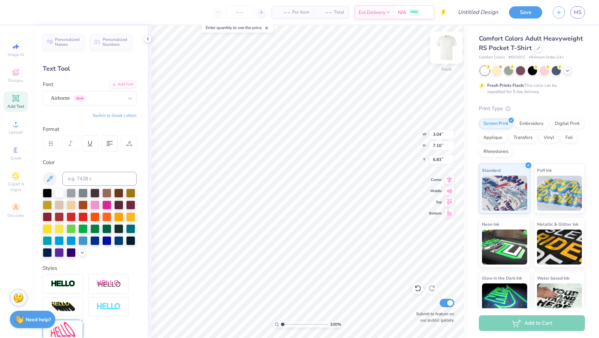
type input "6.87"
type input "6.83"
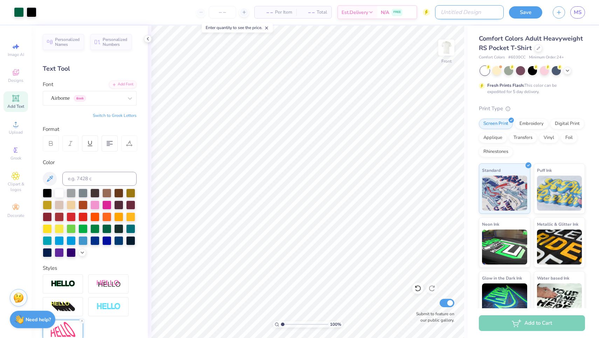
click at [493, 13] on input "Design Title" at bounding box center [469, 12] width 69 height 14
click at [530, 13] on button "Save" at bounding box center [525, 11] width 33 height 12
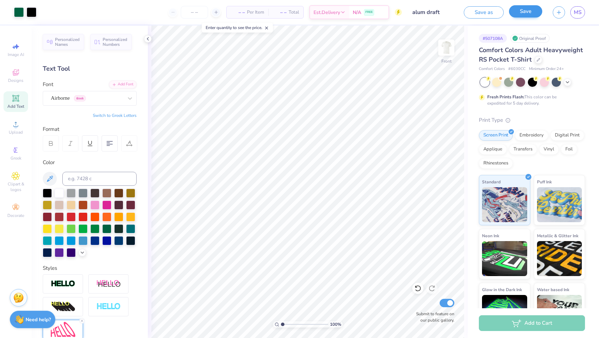
click at [528, 13] on button "Save" at bounding box center [525, 11] width 33 height 12
click at [580, 12] on span "MS" at bounding box center [578, 12] width 8 height 8
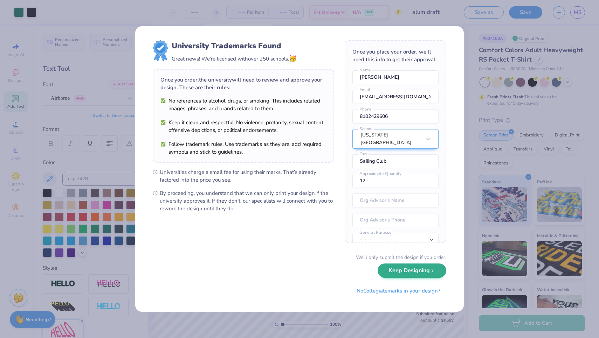
click at [424, 273] on button "Keep Designing" at bounding box center [412, 271] width 69 height 14
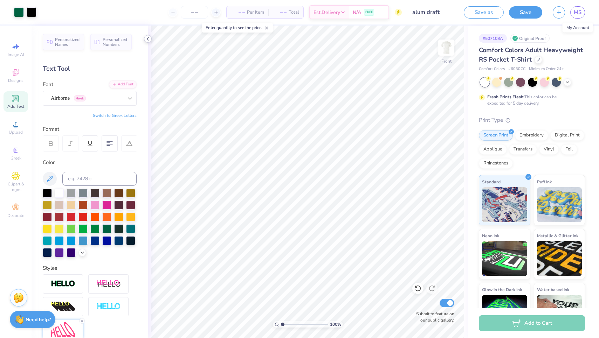
click at [148, 39] on icon at bounding box center [148, 39] width 6 height 6
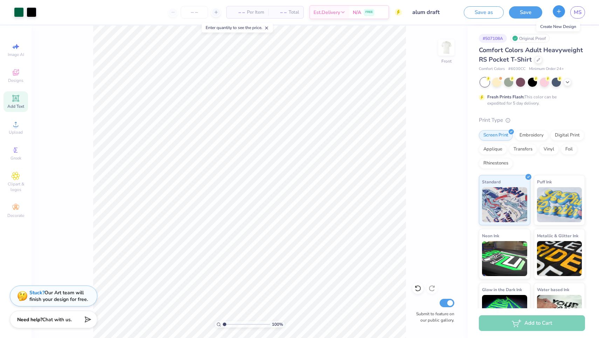
click at [559, 14] on icon "button" at bounding box center [559, 11] width 6 height 6
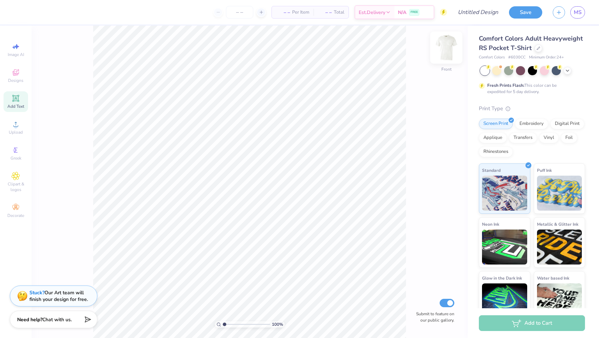
click at [443, 48] on img at bounding box center [446, 48] width 28 height 28
click at [15, 82] on span "Designs" at bounding box center [15, 81] width 15 height 6
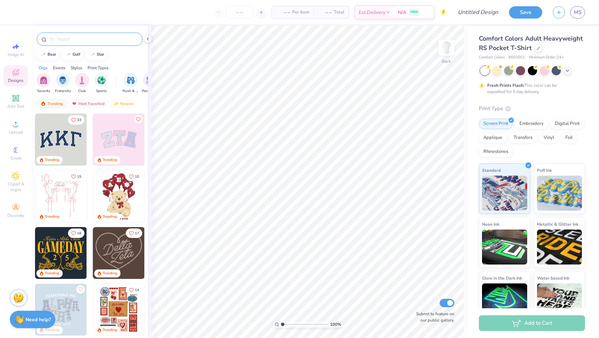
click at [106, 39] on input "text" at bounding box center [93, 39] width 90 height 7
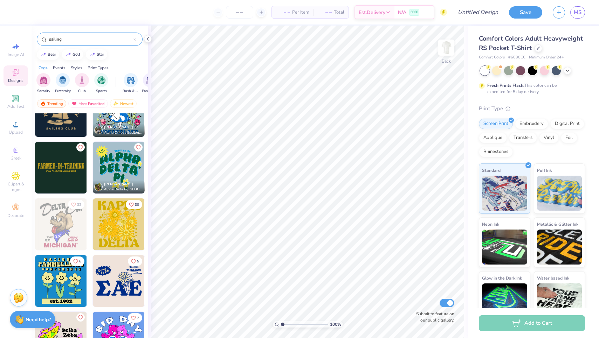
scroll to position [430, 0]
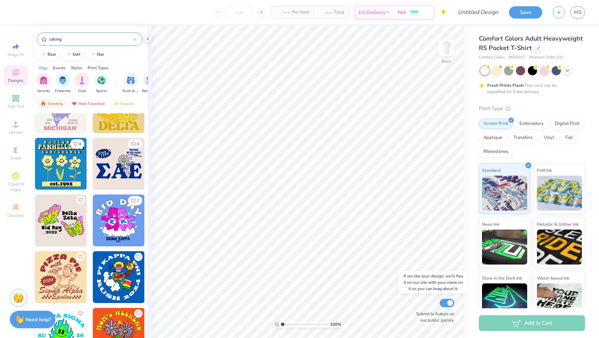
click at [446, 304] on input "Submit to feature on our public gallery." at bounding box center [447, 303] width 15 height 8
click at [146, 39] on icon at bounding box center [148, 39] width 6 height 6
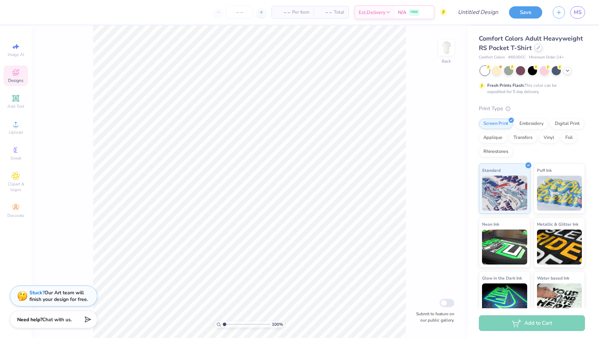
click at [537, 47] on icon at bounding box center [539, 48] width 4 height 4
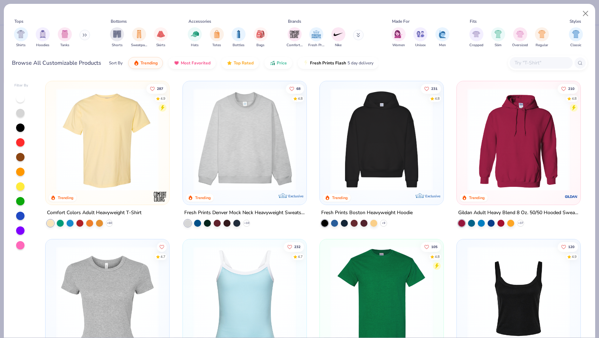
scroll to position [1, 0]
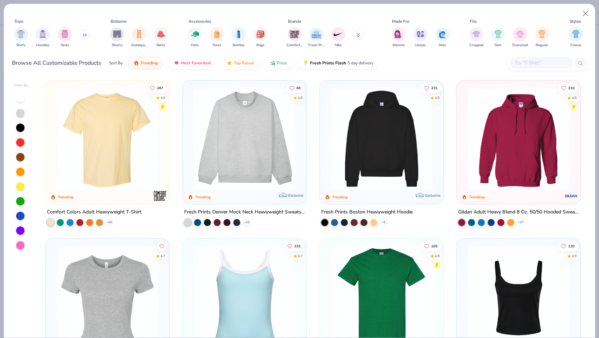
click at [118, 147] on img at bounding box center [108, 139] width 110 height 103
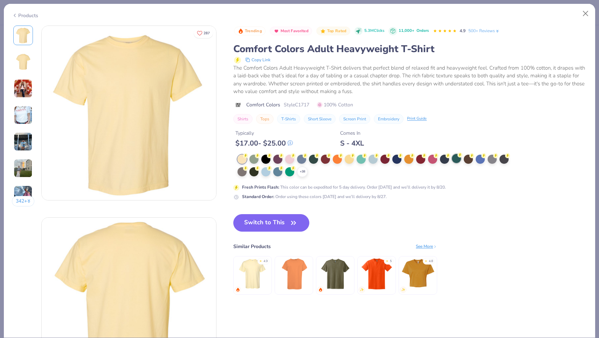
click at [457, 159] on div at bounding box center [456, 158] width 9 height 9
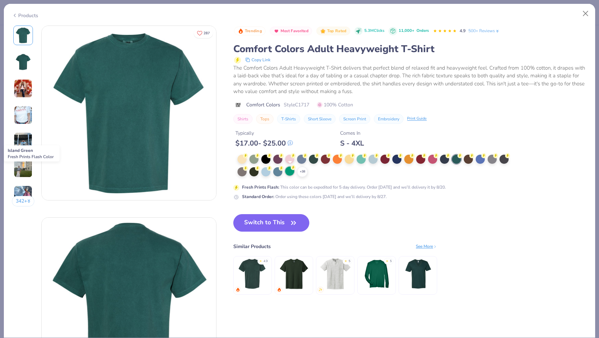
click at [292, 171] on div at bounding box center [289, 171] width 9 height 9
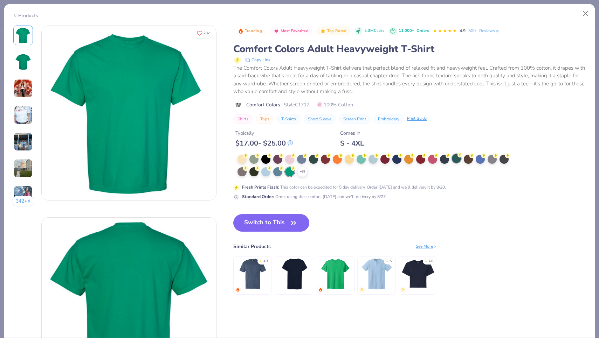
click at [455, 158] on div at bounding box center [456, 158] width 9 height 9
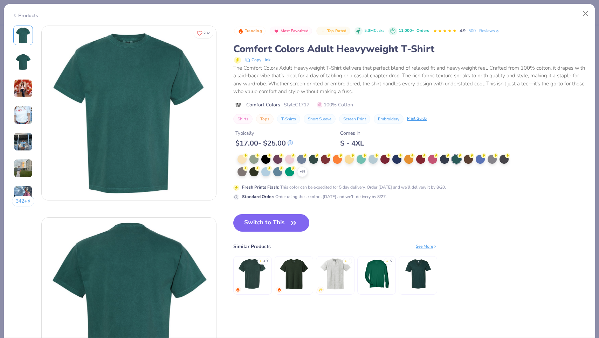
click at [421, 277] on img at bounding box center [417, 273] width 33 height 33
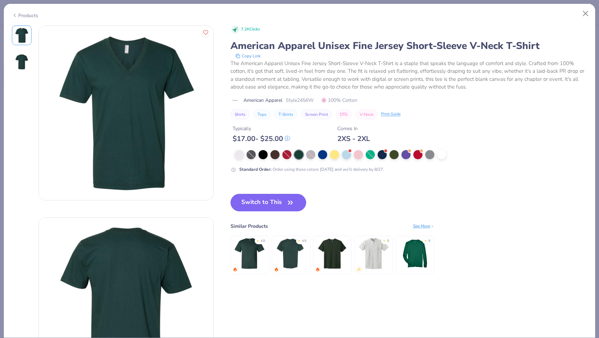
click at [296, 254] on img at bounding box center [290, 253] width 33 height 33
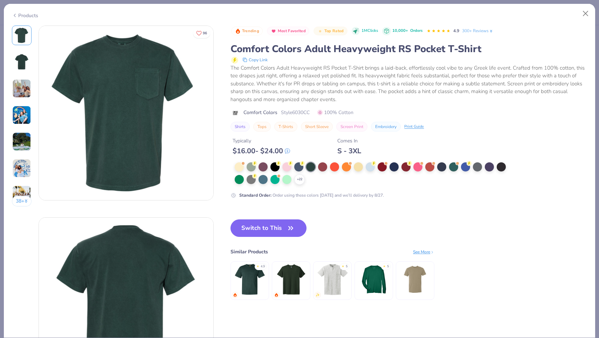
click at [252, 281] on img at bounding box center [249, 279] width 33 height 33
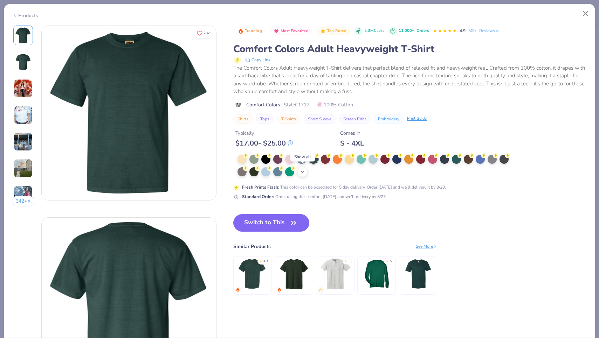
click at [304, 172] on icon at bounding box center [302, 172] width 6 height 6
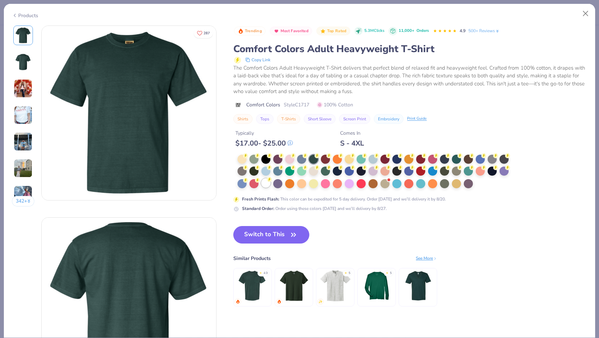
click at [264, 184] on div at bounding box center [265, 183] width 9 height 9
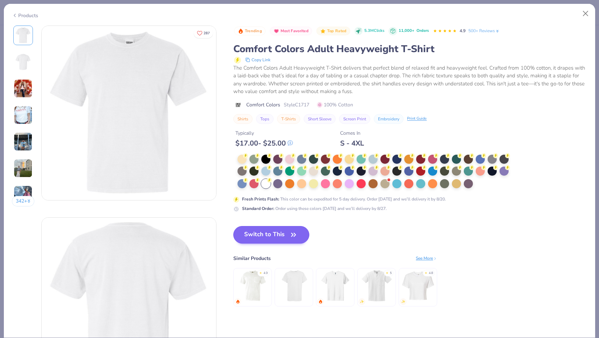
click at [277, 235] on button "Switch to This" at bounding box center [271, 235] width 76 height 18
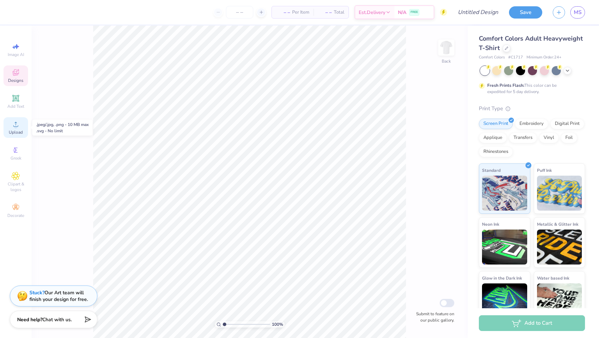
click at [22, 129] on div "Upload" at bounding box center [16, 127] width 25 height 21
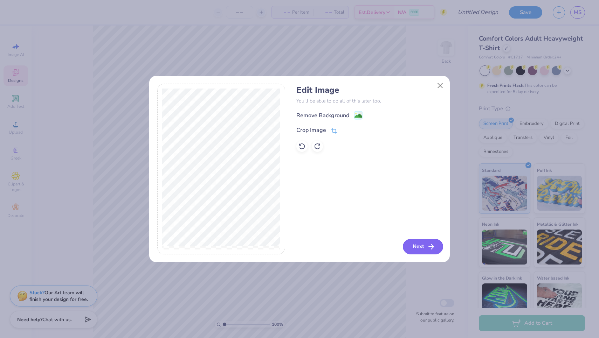
click at [427, 248] on icon "button" at bounding box center [431, 247] width 8 height 8
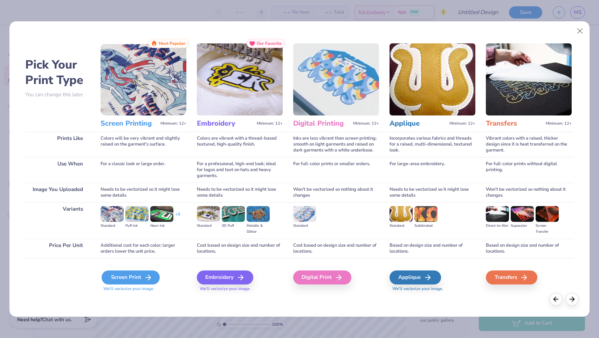
click at [142, 277] on div "Screen Print" at bounding box center [131, 278] width 58 height 14
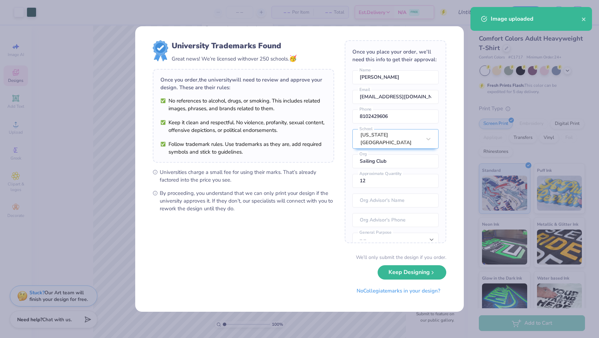
click at [249, 124] on body "Art colors – – Per Item – – Total Est. Delivery N/A FREE Design Title Save MS I…" at bounding box center [299, 169] width 599 height 338
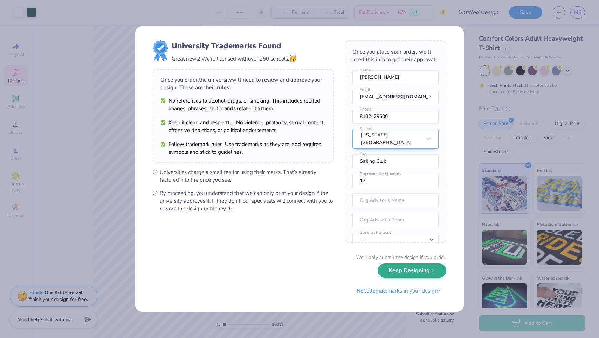
click at [421, 272] on button "Keep Designing" at bounding box center [412, 271] width 69 height 14
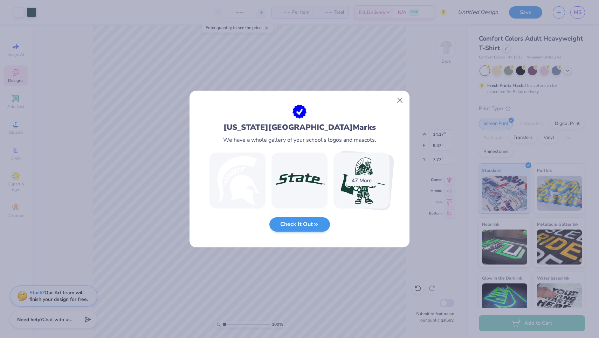
click at [319, 226] on icon "button" at bounding box center [316, 225] width 6 height 6
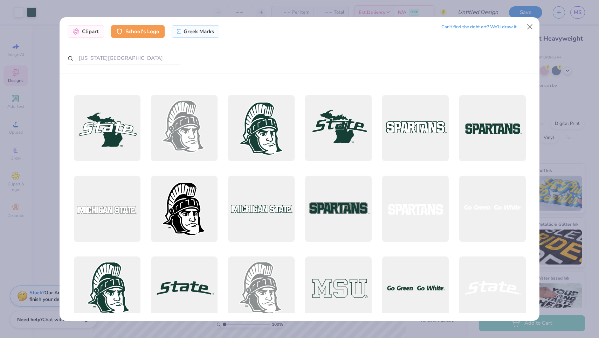
scroll to position [152, 0]
click at [485, 175] on div at bounding box center [492, 208] width 73 height 73
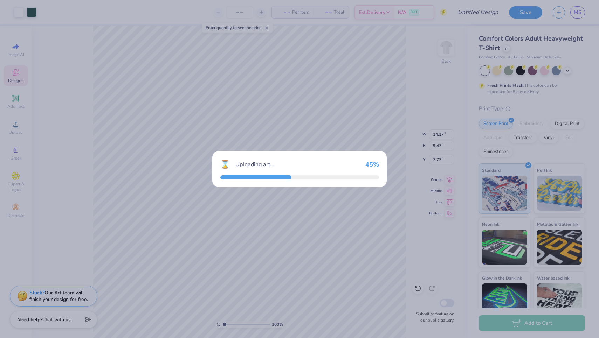
type input "1.21"
type input "3.00"
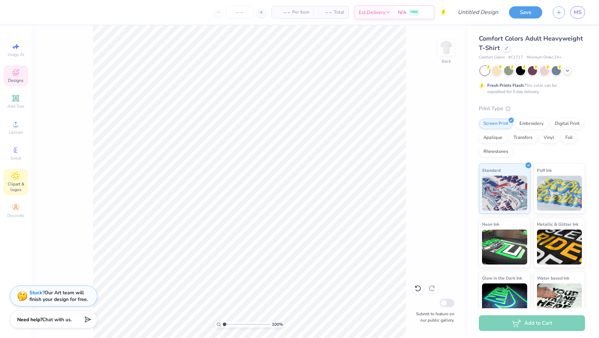
click at [21, 179] on div "Clipart & logos" at bounding box center [16, 182] width 25 height 26
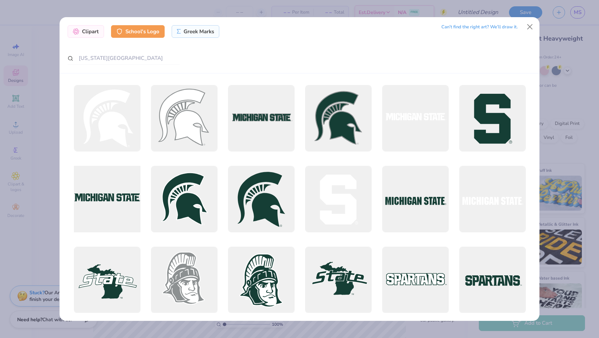
click at [104, 199] on div at bounding box center [106, 199] width 73 height 73
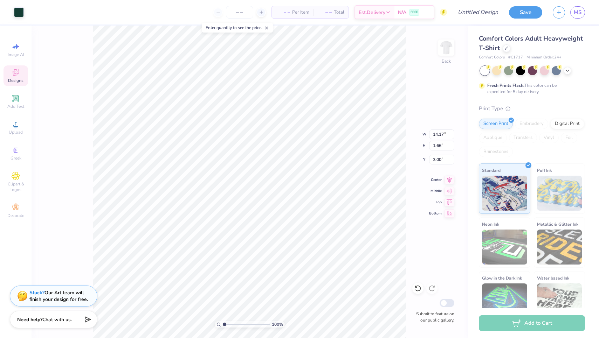
type input "4.33"
click at [16, 105] on span "Add Text" at bounding box center [15, 107] width 17 height 6
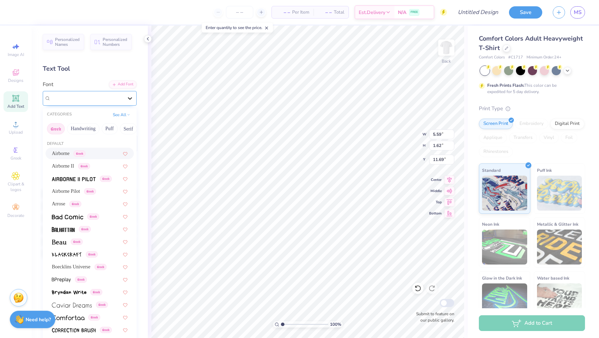
click at [126, 97] on icon at bounding box center [129, 98] width 7 height 7
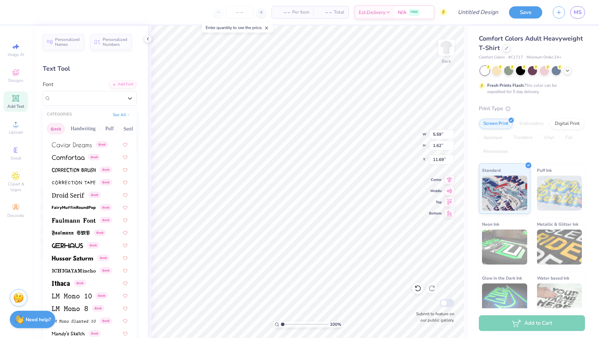
scroll to position [158, 0]
click at [78, 224] on img at bounding box center [74, 222] width 44 height 5
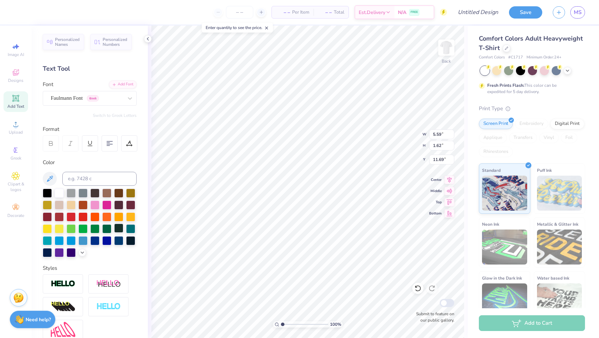
type input "5.93"
type input "1.74"
type input "11.63"
click at [115, 229] on div at bounding box center [118, 228] width 9 height 9
type textarea "T"
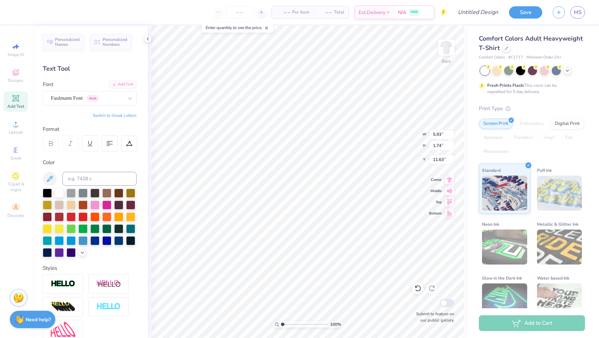
scroll to position [0, 0]
click at [94, 229] on div at bounding box center [94, 228] width 9 height 9
click at [109, 226] on div at bounding box center [106, 228] width 9 height 9
click at [83, 97] on span "Faulmann Font" at bounding box center [67, 98] width 32 height 8
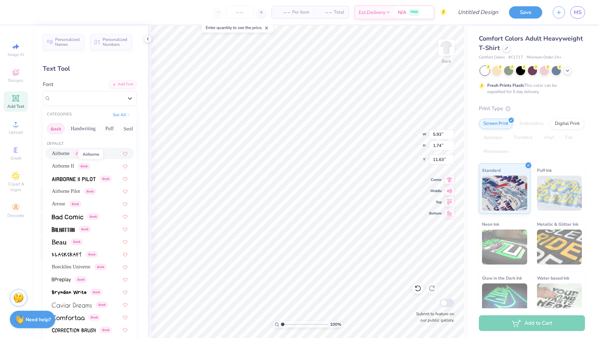
click at [66, 152] on span "Airborne" at bounding box center [61, 153] width 18 height 7
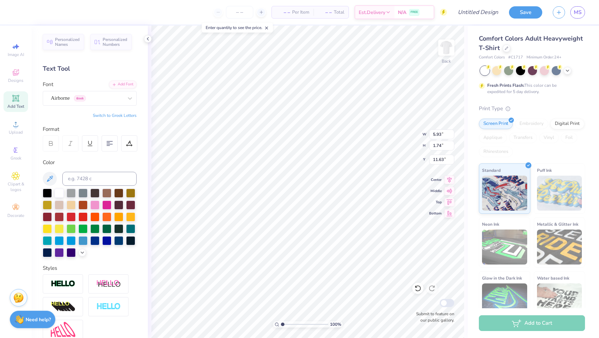
scroll to position [0, 0]
type textarea "s"
click at [446, 59] on img at bounding box center [446, 48] width 28 height 28
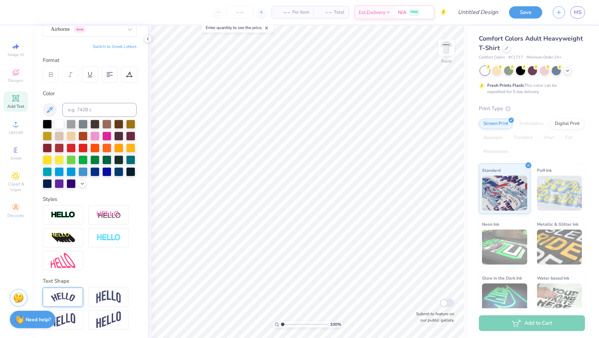
scroll to position [69, 0]
click at [61, 296] on img at bounding box center [63, 297] width 25 height 9
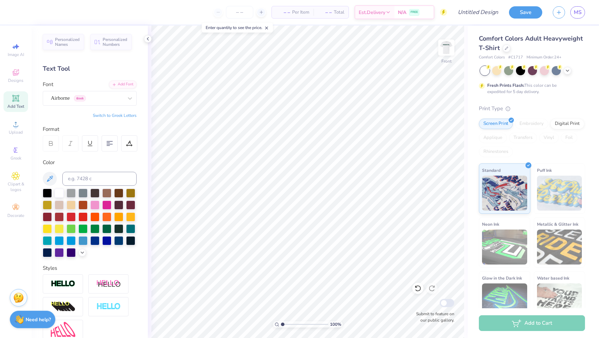
scroll to position [0, 0]
click at [13, 102] on icon at bounding box center [16, 98] width 8 height 8
type textarea "T"
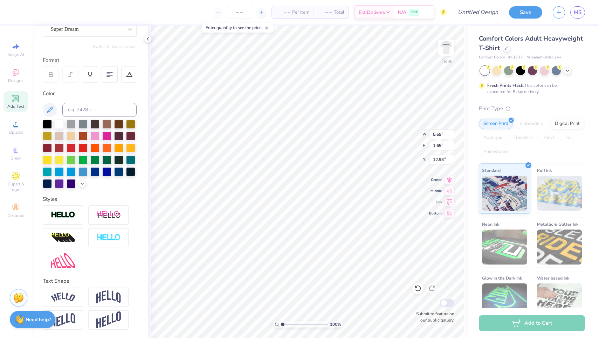
scroll to position [69, 0]
type textarea "SPARTANS SAIL ON"
click at [108, 158] on div at bounding box center [106, 159] width 9 height 9
click at [91, 281] on div "Text Shape" at bounding box center [90, 281] width 94 height 8
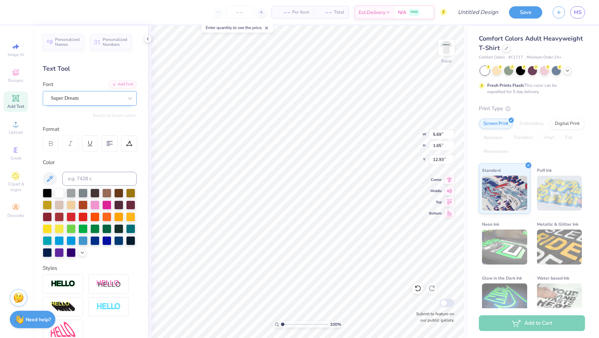
scroll to position [0, 0]
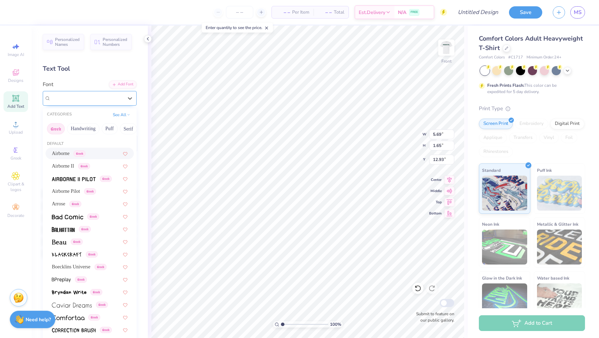
click at [109, 97] on div "Super Dream" at bounding box center [87, 98] width 74 height 11
click at [70, 157] on span "Airborne" at bounding box center [61, 153] width 18 height 7
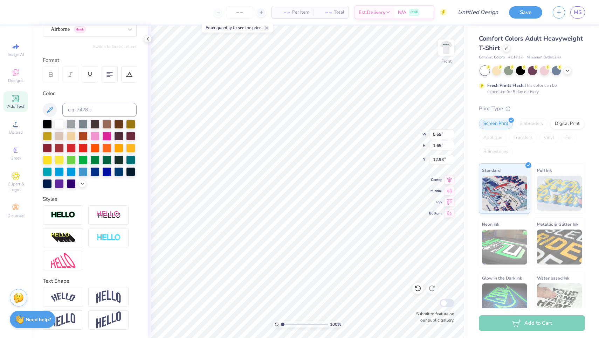
scroll to position [69, 0]
click at [88, 293] on div at bounding box center [90, 309] width 94 height 42
click at [104, 294] on img at bounding box center [108, 297] width 25 height 13
type input "3.39"
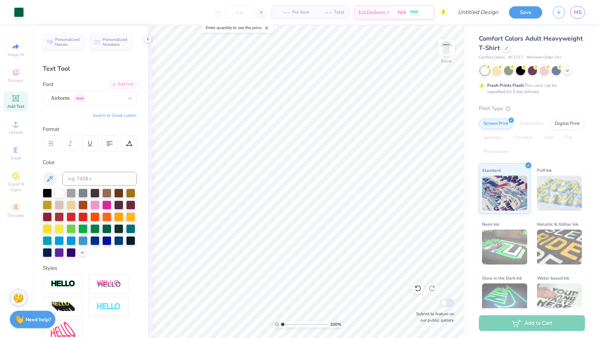
scroll to position [0, 0]
click at [8, 104] on span "Add Text" at bounding box center [15, 107] width 17 height 6
click at [110, 101] on div "Super Dream" at bounding box center [87, 98] width 74 height 11
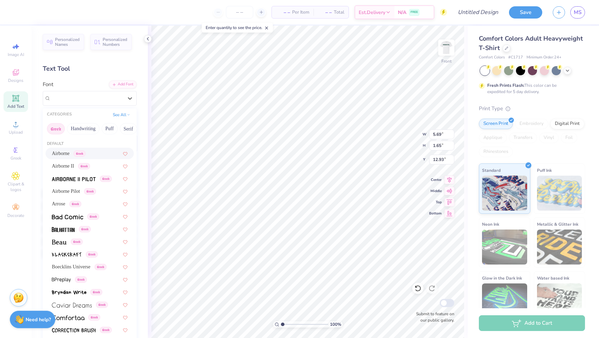
click at [69, 152] on span "Airborne" at bounding box center [61, 153] width 18 height 7
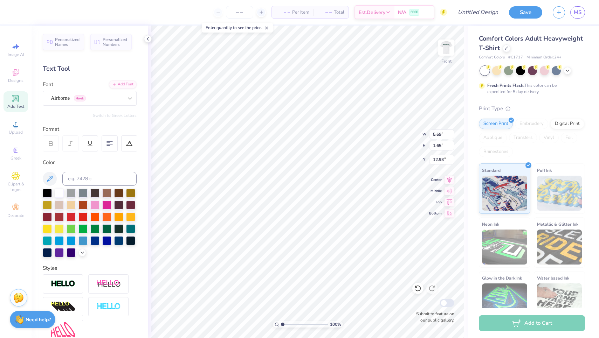
type input "5.44"
type input "1.72"
type input "12.89"
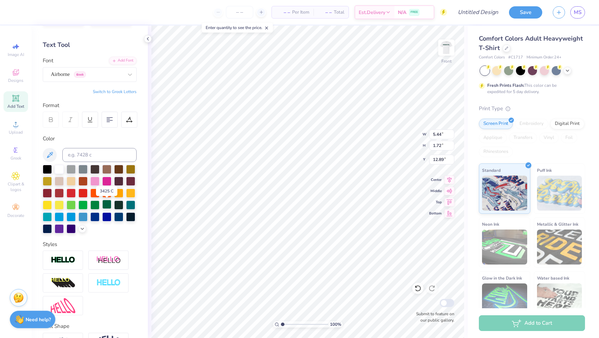
click at [107, 205] on div at bounding box center [106, 204] width 9 height 9
type textarea "T"
type textarea "ALUMNI REGATTA 2025"
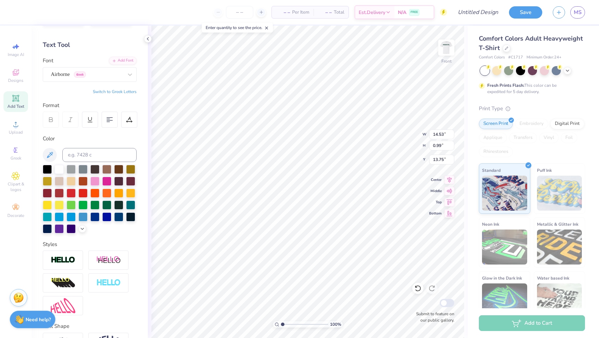
type input "13.99"
click at [16, 177] on icon at bounding box center [16, 176] width 4 height 4
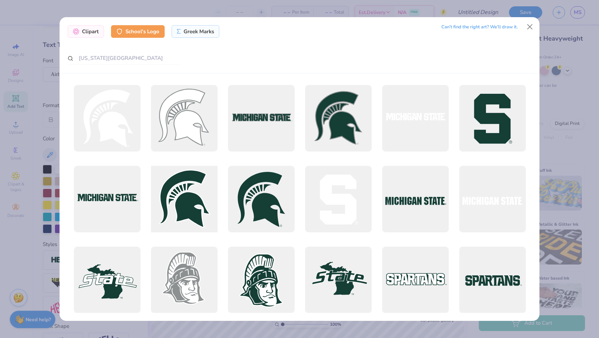
click at [192, 197] on div at bounding box center [183, 199] width 73 height 73
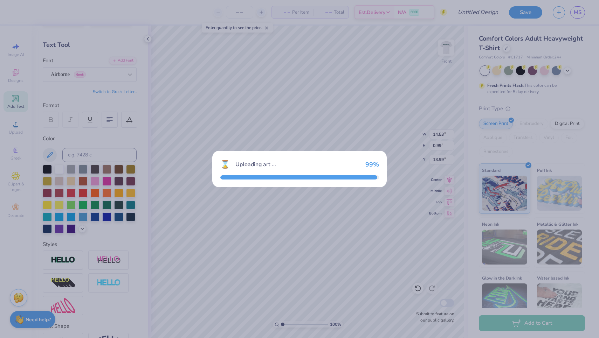
type input "16.23"
type input "3.00"
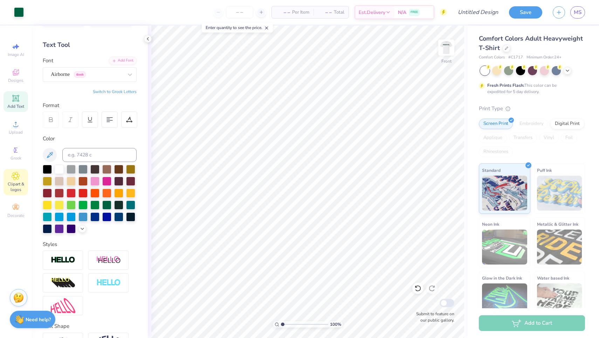
click at [17, 186] on span "Clipart & logos" at bounding box center [16, 186] width 25 height 11
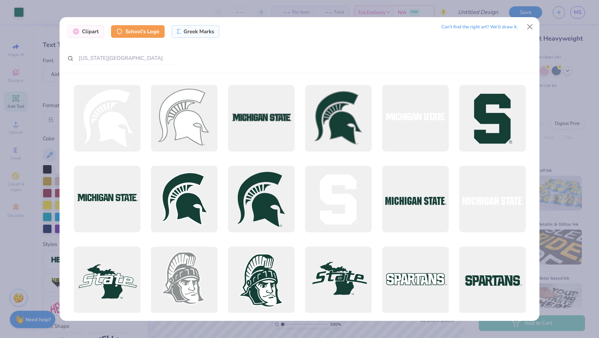
scroll to position [0, 0]
click at [344, 125] on div at bounding box center [338, 118] width 73 height 73
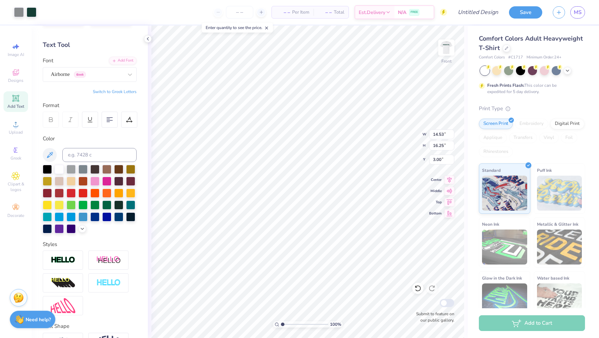
type input "7.16"
type input "8.01"
type input "5.51"
click at [442, 54] on img at bounding box center [446, 48] width 28 height 28
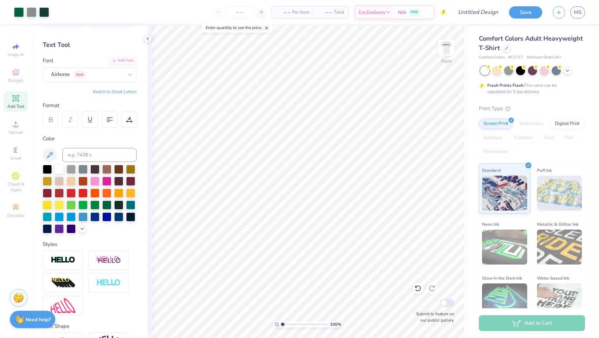
click at [22, 101] on div "Add Text" at bounding box center [16, 101] width 25 height 21
click at [15, 102] on icon at bounding box center [16, 98] width 8 height 8
click at [109, 202] on div at bounding box center [106, 204] width 9 height 9
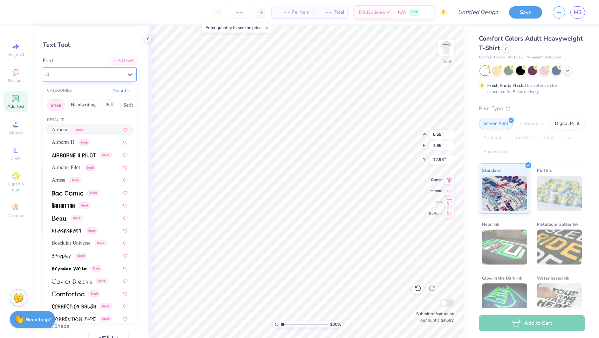
click at [91, 75] on div "Super Dream" at bounding box center [87, 74] width 74 height 11
click at [70, 128] on span "Airborne" at bounding box center [61, 129] width 18 height 7
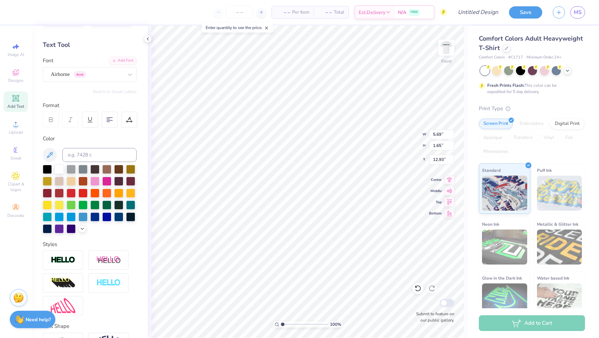
type textarea "T"
type textarea "[GEOGRAPHIC_DATA], [GEOGRAPHIC_DATA]"
type input "16.78"
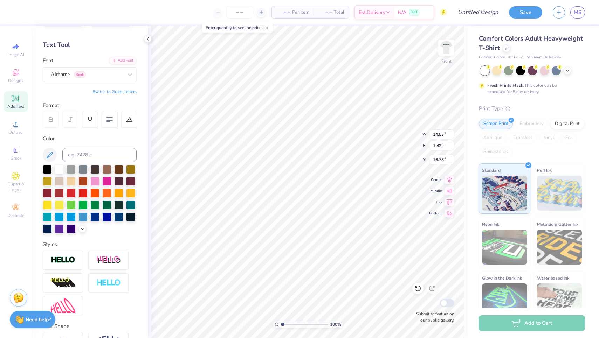
type input "8.60"
type input "0.84"
type input "15.52"
type input "14.53"
type input "0.99"
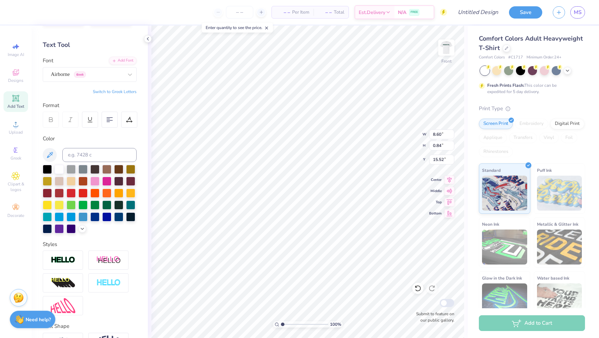
type input "13.99"
type textarea "SPARTAN SAILING ALUMNI REGATTA 2025"
type input "18.33"
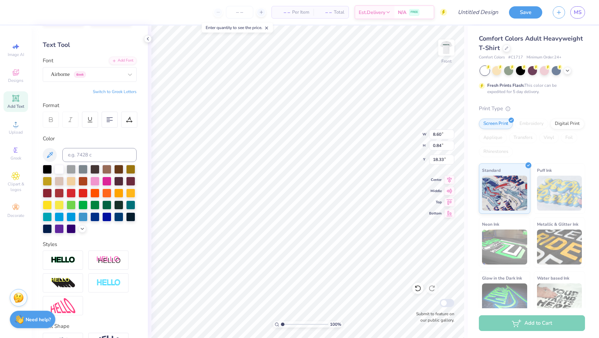
type input "14.53"
type input "2.37"
type input "14.03"
type textarea "SPARTAN SAILING ALUMNI REGATTA 2025"
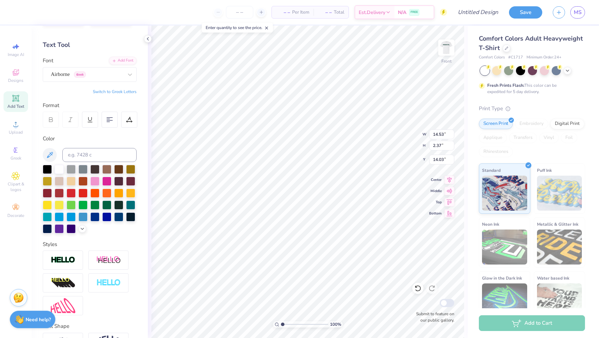
type input "14.17"
type input "17.01"
click at [446, 46] on img at bounding box center [446, 48] width 28 height 28
click at [15, 180] on div "Clipart & logos" at bounding box center [16, 182] width 25 height 26
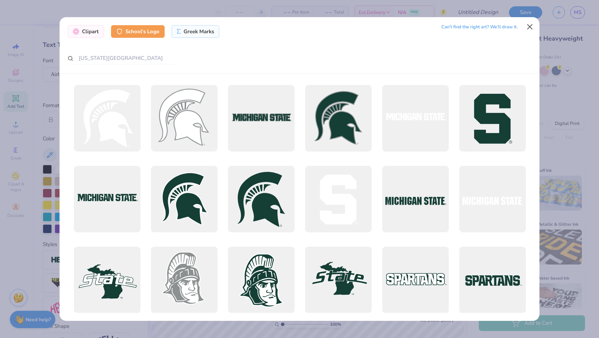
click at [532, 27] on button "Close" at bounding box center [529, 26] width 13 height 13
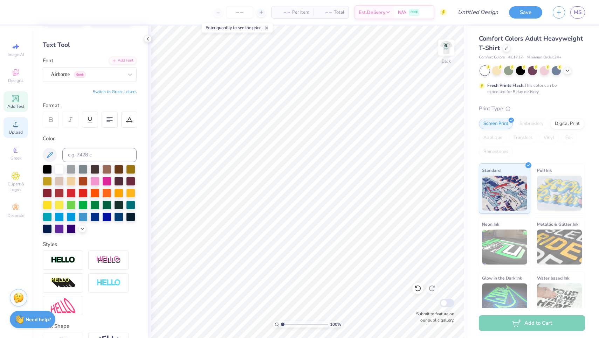
click at [15, 131] on span "Upload" at bounding box center [16, 133] width 14 height 6
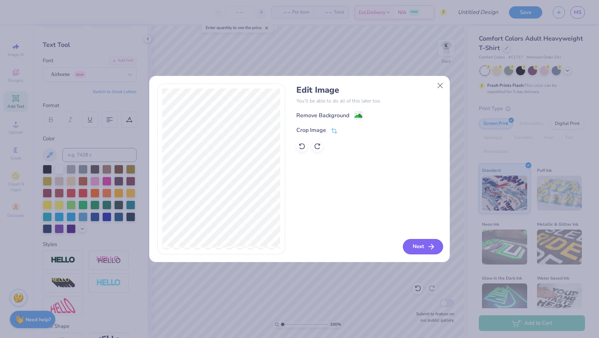
click at [419, 247] on button "Next" at bounding box center [423, 246] width 40 height 15
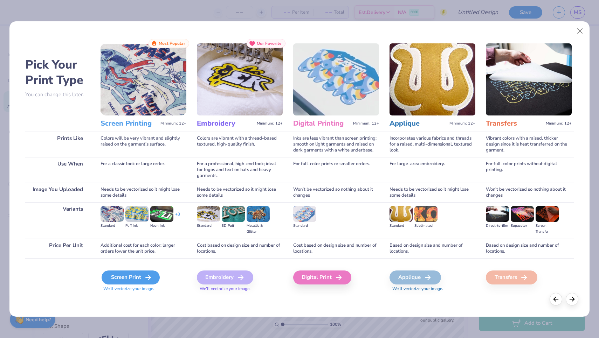
click at [129, 277] on div "Screen Print" at bounding box center [131, 278] width 58 height 14
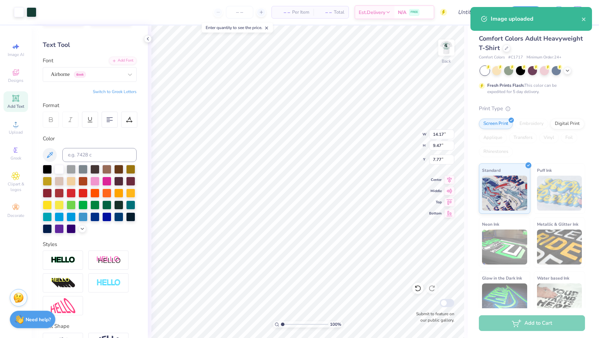
type input "6.39"
type input "4.27"
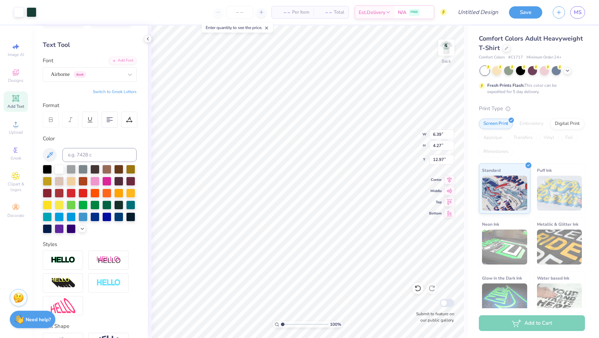
type input "4.28"
type input "4.06"
type input "2.71"
type input "3.00"
click at [446, 49] on img at bounding box center [446, 48] width 28 height 28
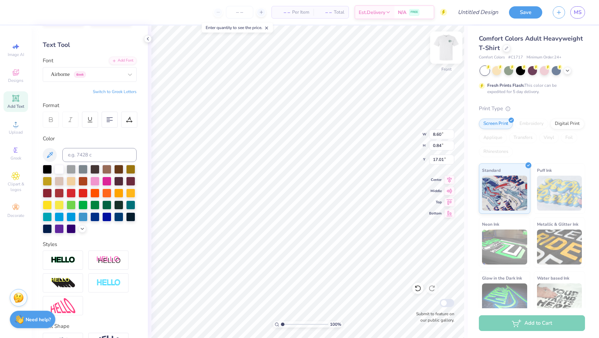
scroll to position [0, 0]
click at [443, 48] on img at bounding box center [446, 48] width 28 height 28
click at [11, 103] on div "Add Text" at bounding box center [16, 101] width 25 height 21
click at [16, 104] on span "Add Text" at bounding box center [15, 107] width 17 height 6
type textarea "T"
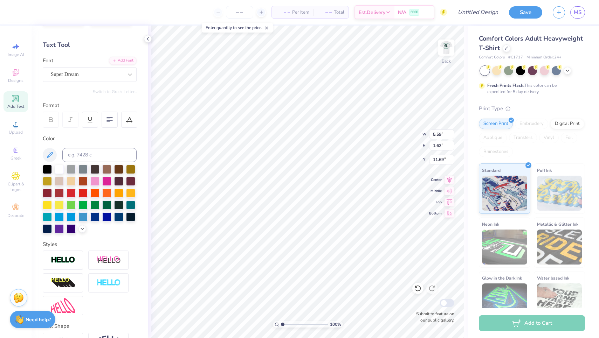
scroll to position [0, 0]
type textarea "[GEOGRAPHIC_DATA], [GEOGRAPHIC_DATA]"
click at [117, 205] on div at bounding box center [118, 204] width 9 height 9
click at [107, 206] on div at bounding box center [106, 204] width 9 height 9
click at [92, 71] on div "Super Dream" at bounding box center [87, 74] width 74 height 11
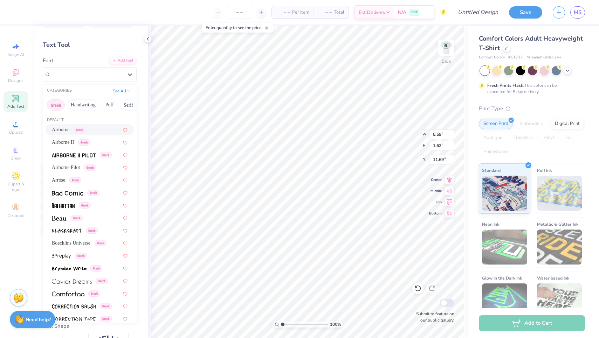
click at [70, 130] on span "Airborne" at bounding box center [61, 129] width 18 height 7
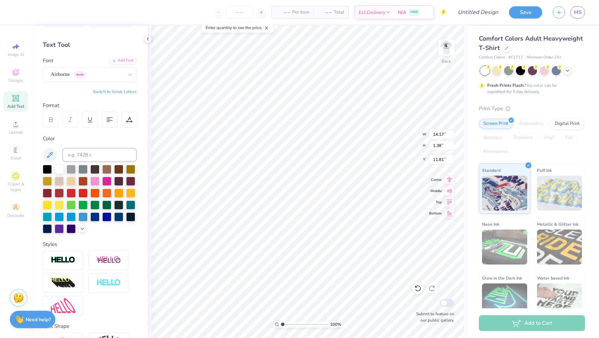
type input "9.19"
type input "0.90"
type input "12.30"
type input "9.06"
type input "0.88"
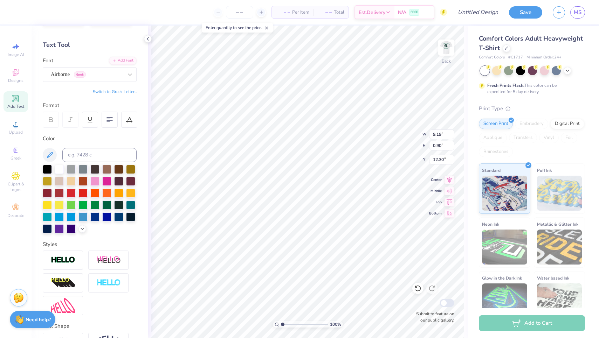
type input "12.31"
type input "5.65"
type input "0.55"
type input "12.64"
type input "4.06"
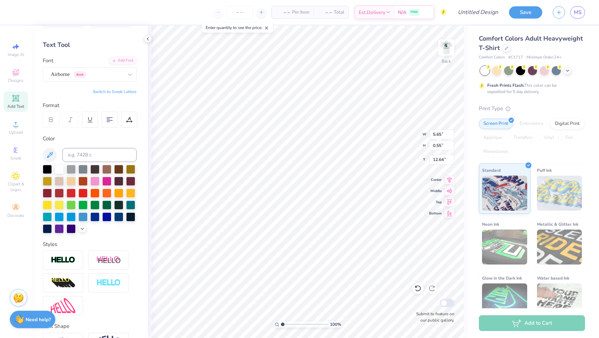
type input "2.71"
type input "9.61"
type input "5.90"
type input "4.06"
type input "2.71"
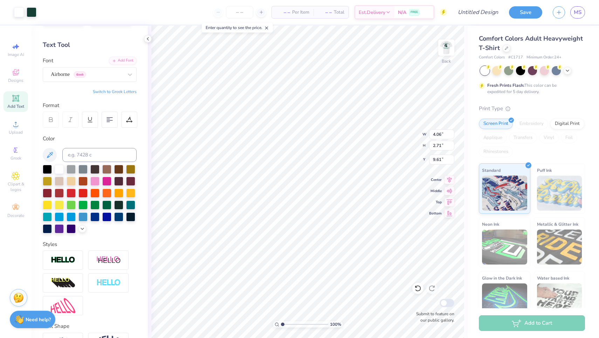
type input "3.00"
type input "5.96"
type textarea "L"
type textarea "SPARTAN SAILING"
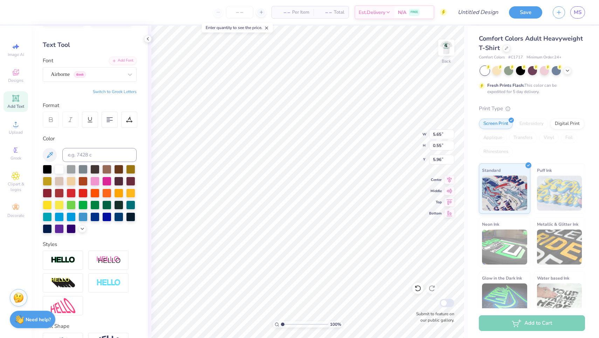
scroll to position [0, 2]
click at [447, 63] on div at bounding box center [446, 48] width 32 height 32
click at [444, 52] on img at bounding box center [446, 48] width 28 height 28
click at [445, 51] on img at bounding box center [446, 48] width 28 height 28
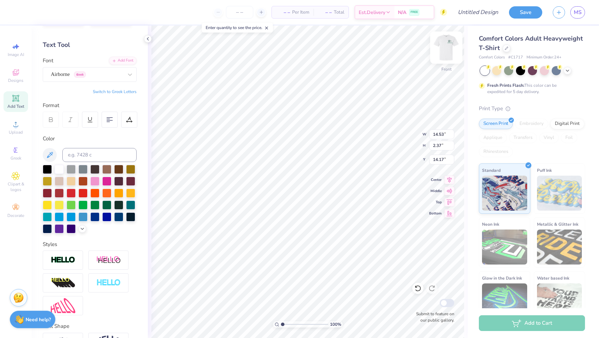
type textarea "ALUMNI REGATTA 2025"
click at [443, 55] on img at bounding box center [446, 48] width 28 height 28
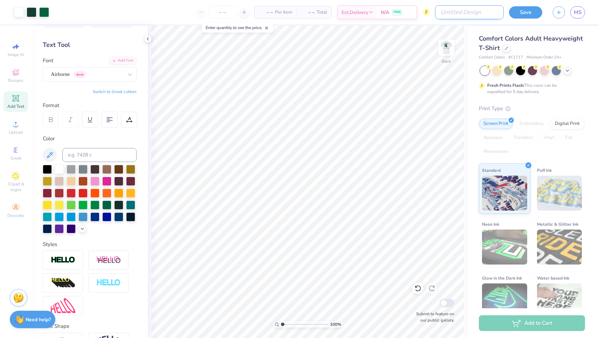
click at [491, 12] on input "Design Title" at bounding box center [469, 12] width 69 height 14
type input "alum 2"
click at [527, 12] on button "Save" at bounding box center [525, 11] width 33 height 12
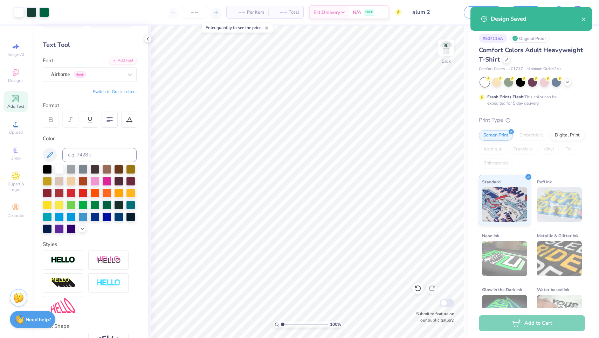
click at [581, 21] on div "Design Saved" at bounding box center [536, 19] width 91 height 8
click at [585, 19] on icon "close" at bounding box center [584, 20] width 4 height 4
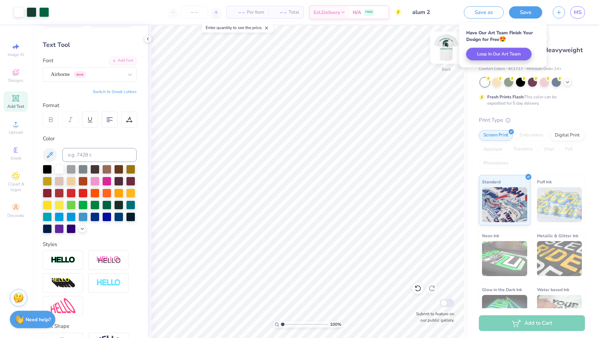
click at [449, 47] on img at bounding box center [446, 48] width 28 height 28
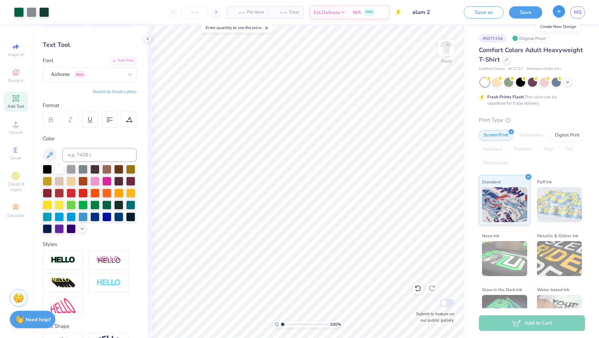
click at [556, 14] on icon "button" at bounding box center [559, 11] width 6 height 6
checkbox input "true"
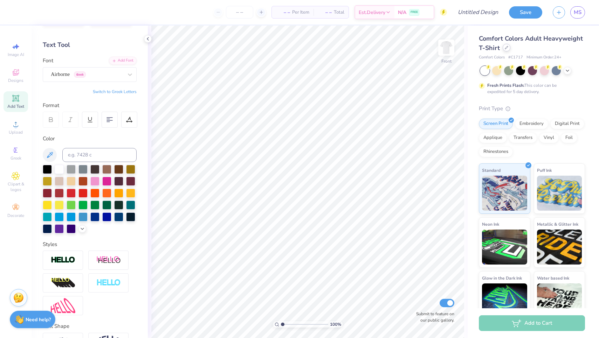
click at [509, 50] on div at bounding box center [507, 48] width 8 height 8
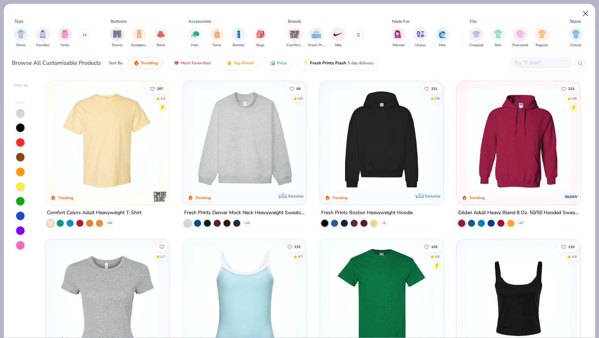
click at [585, 15] on button "Close" at bounding box center [585, 13] width 13 height 13
